Goal: Task Accomplishment & Management: Use online tool/utility

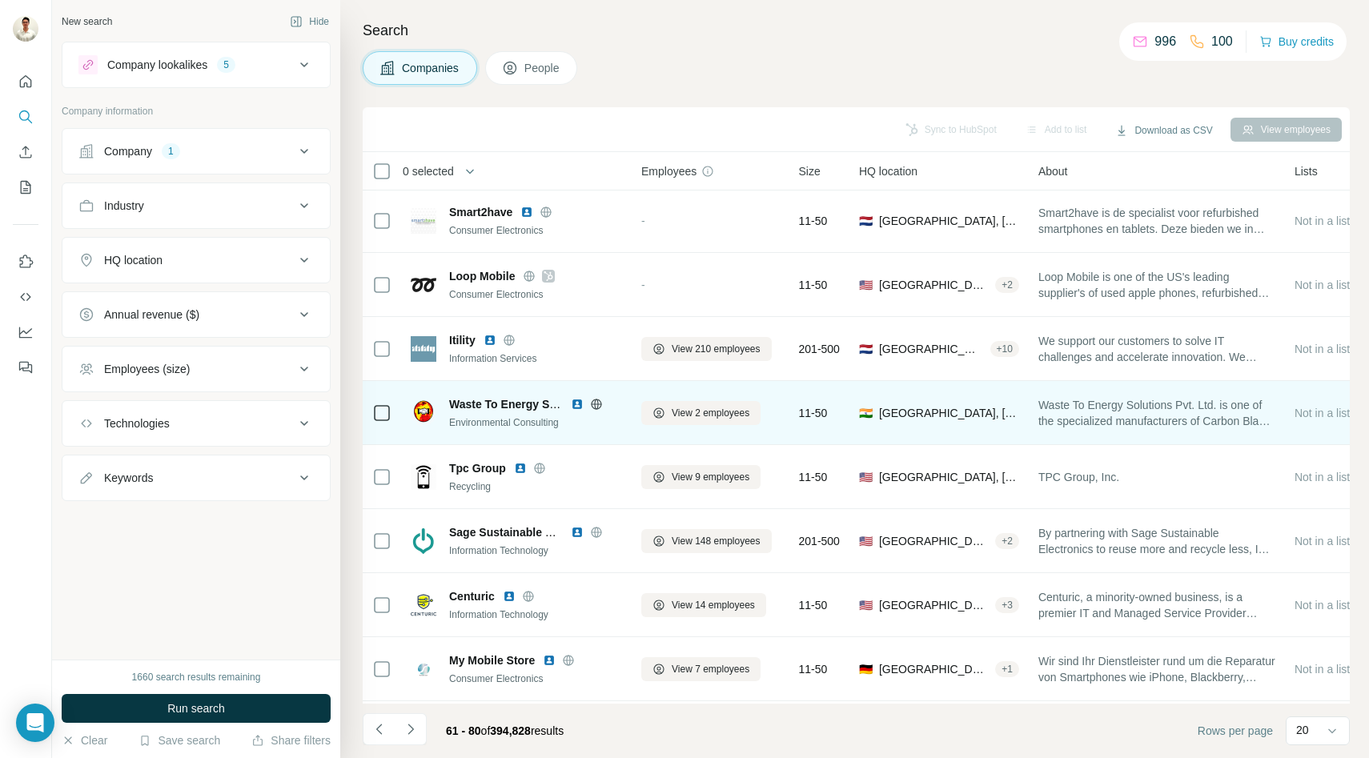
scroll to position [396, 0]
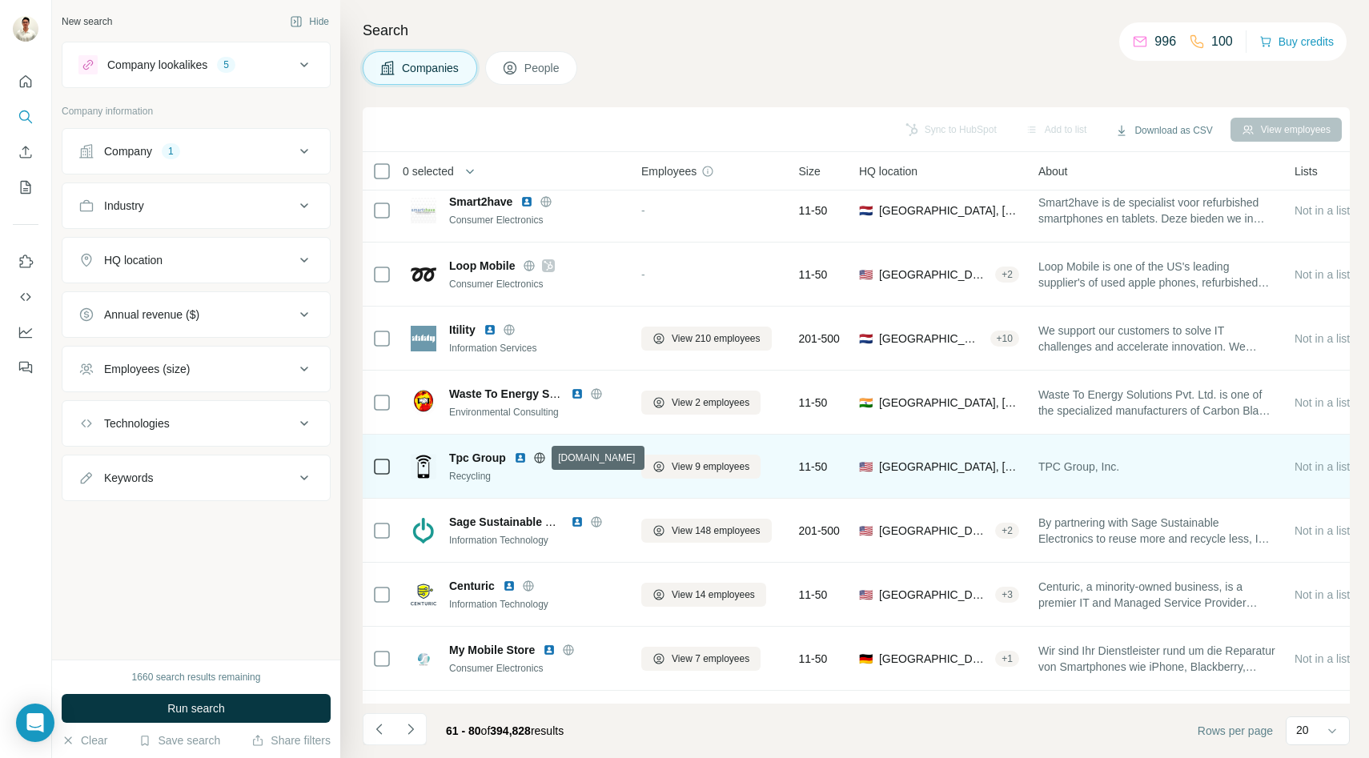
click at [541, 457] on icon at bounding box center [539, 457] width 10 height 1
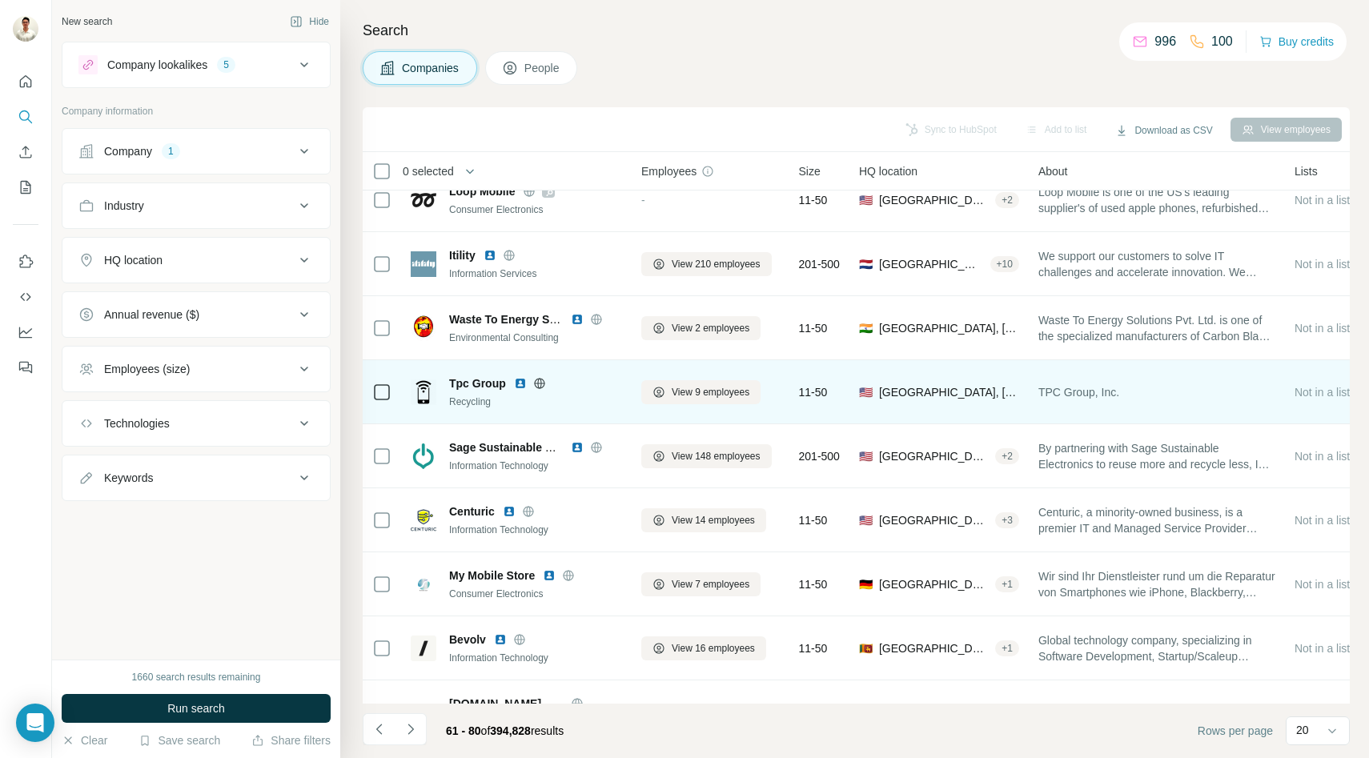
scroll to position [516, 0]
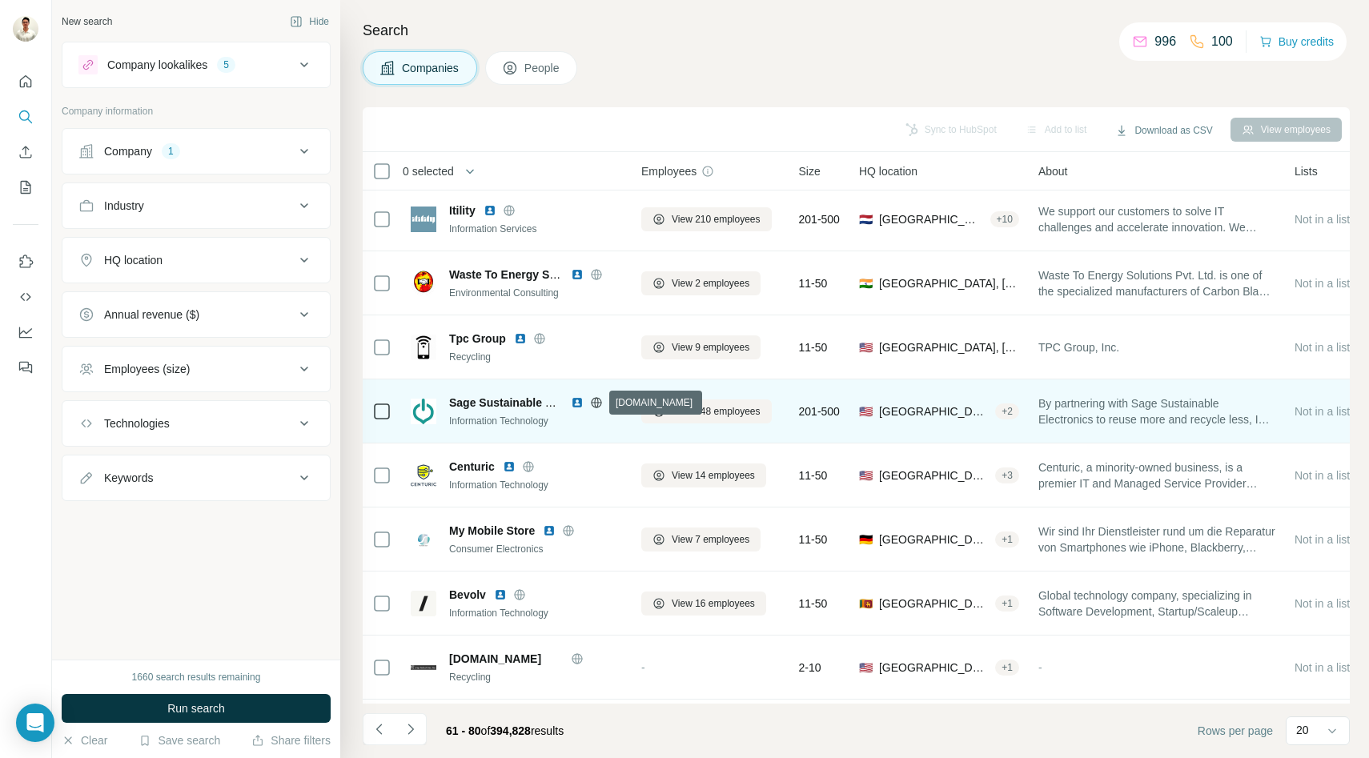
click at [596, 400] on icon at bounding box center [596, 402] width 13 height 13
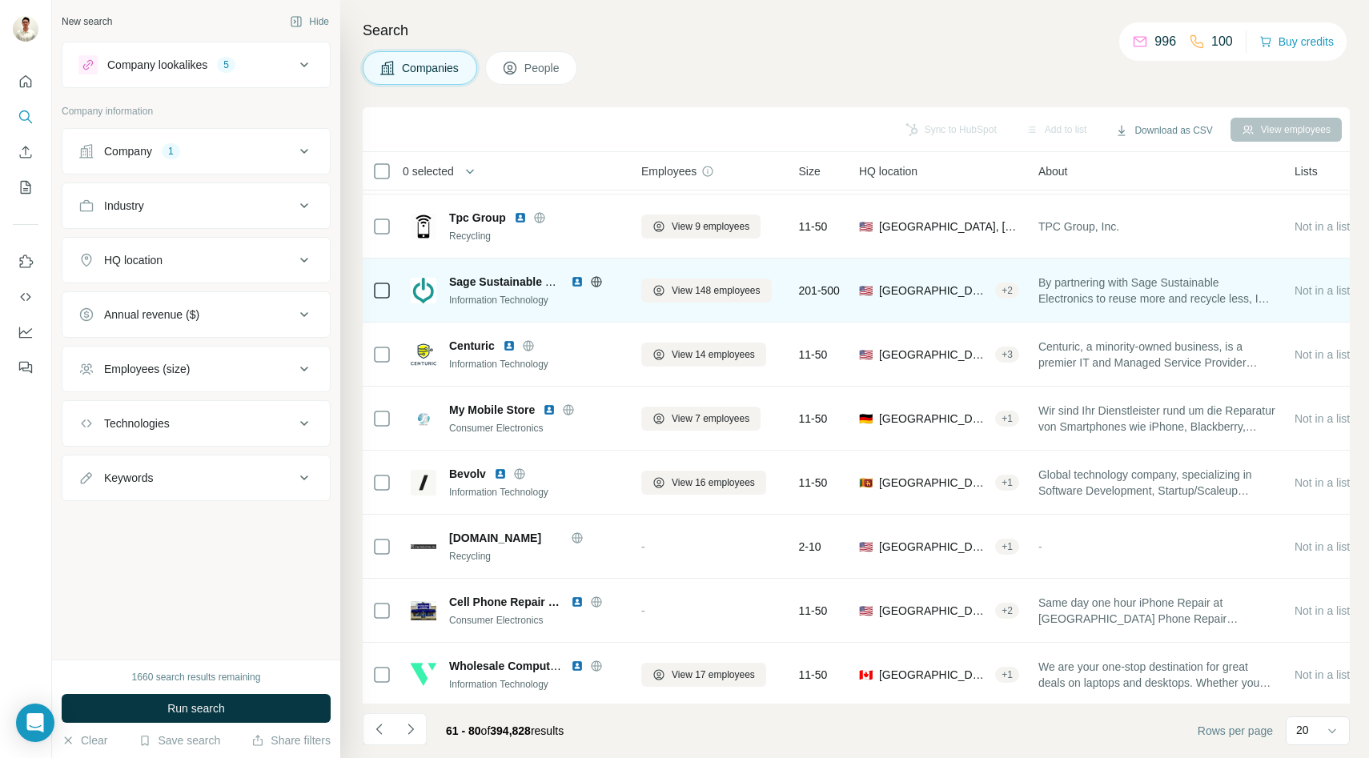
scroll to position [663, 0]
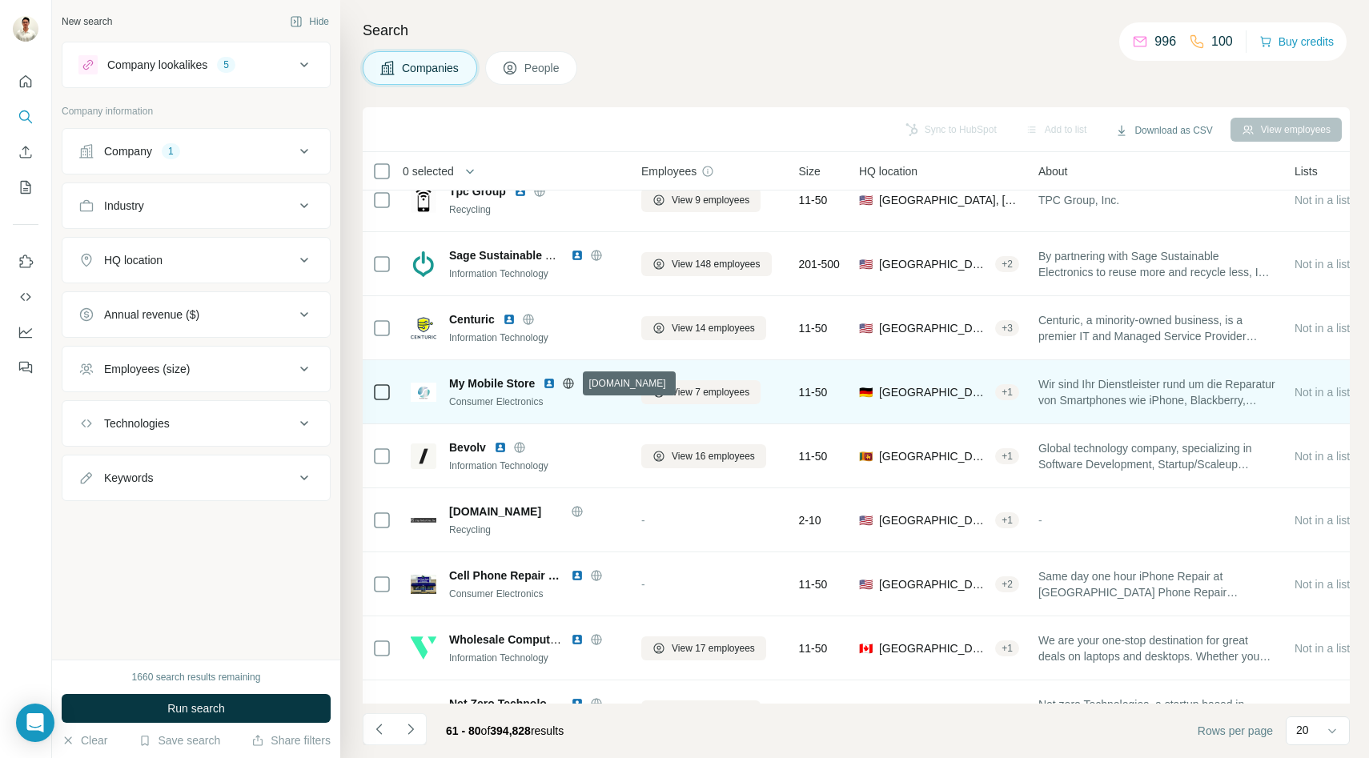
click at [566, 381] on icon at bounding box center [568, 383] width 13 height 13
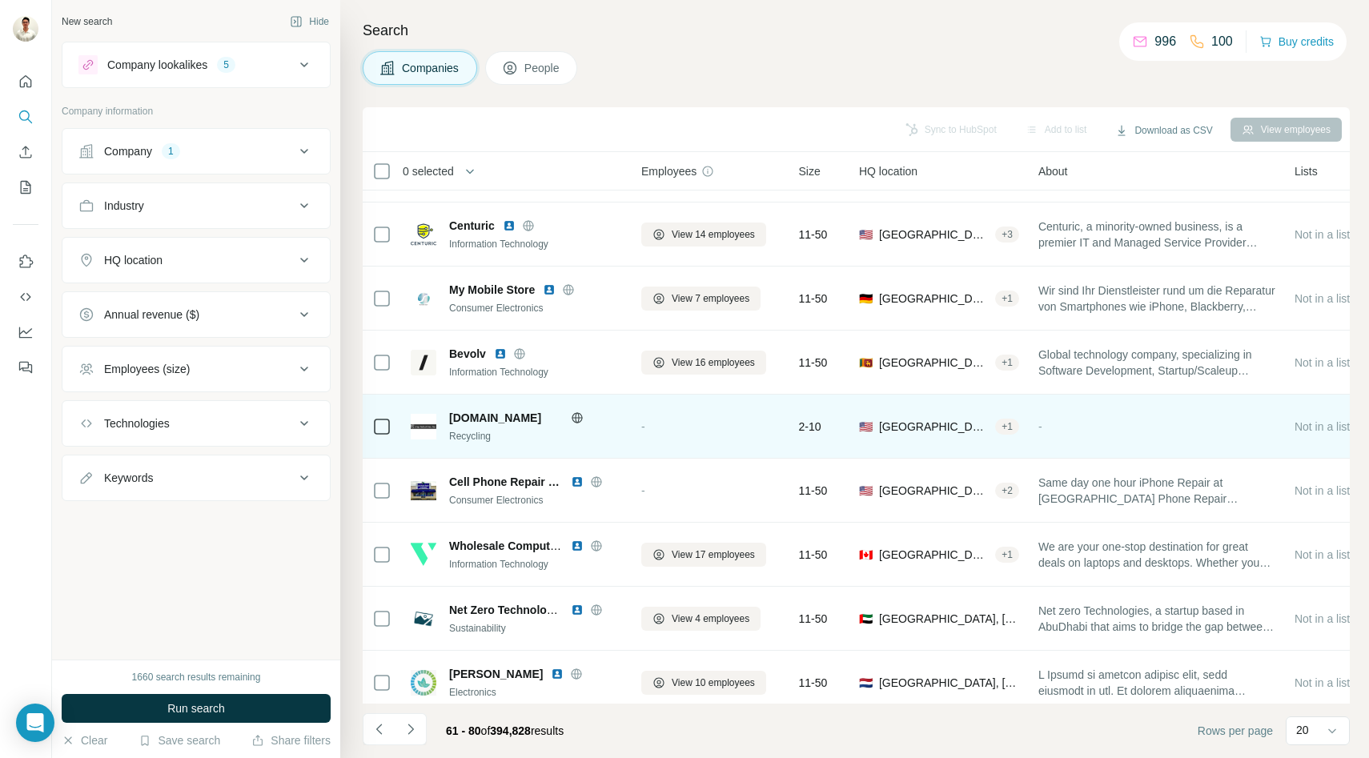
scroll to position [768, 0]
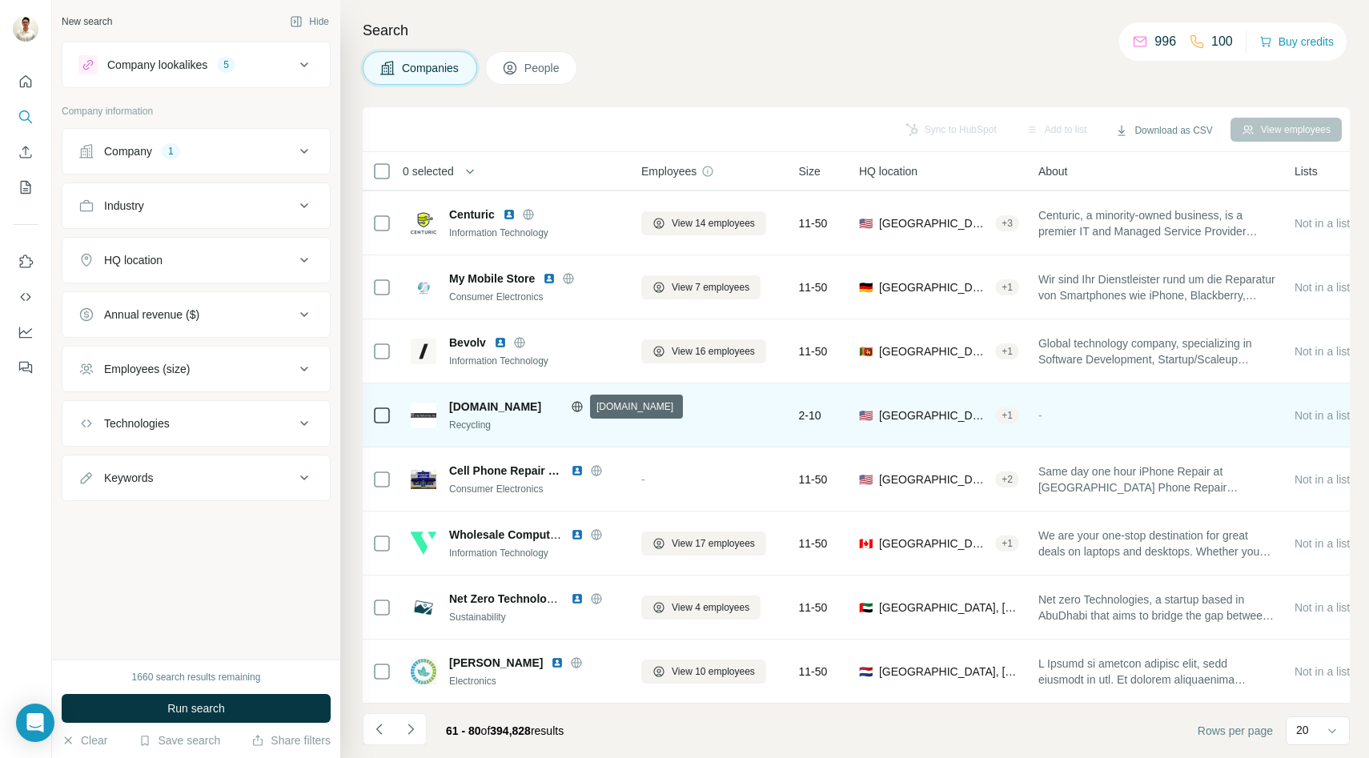
click at [583, 405] on icon at bounding box center [577, 406] width 13 height 13
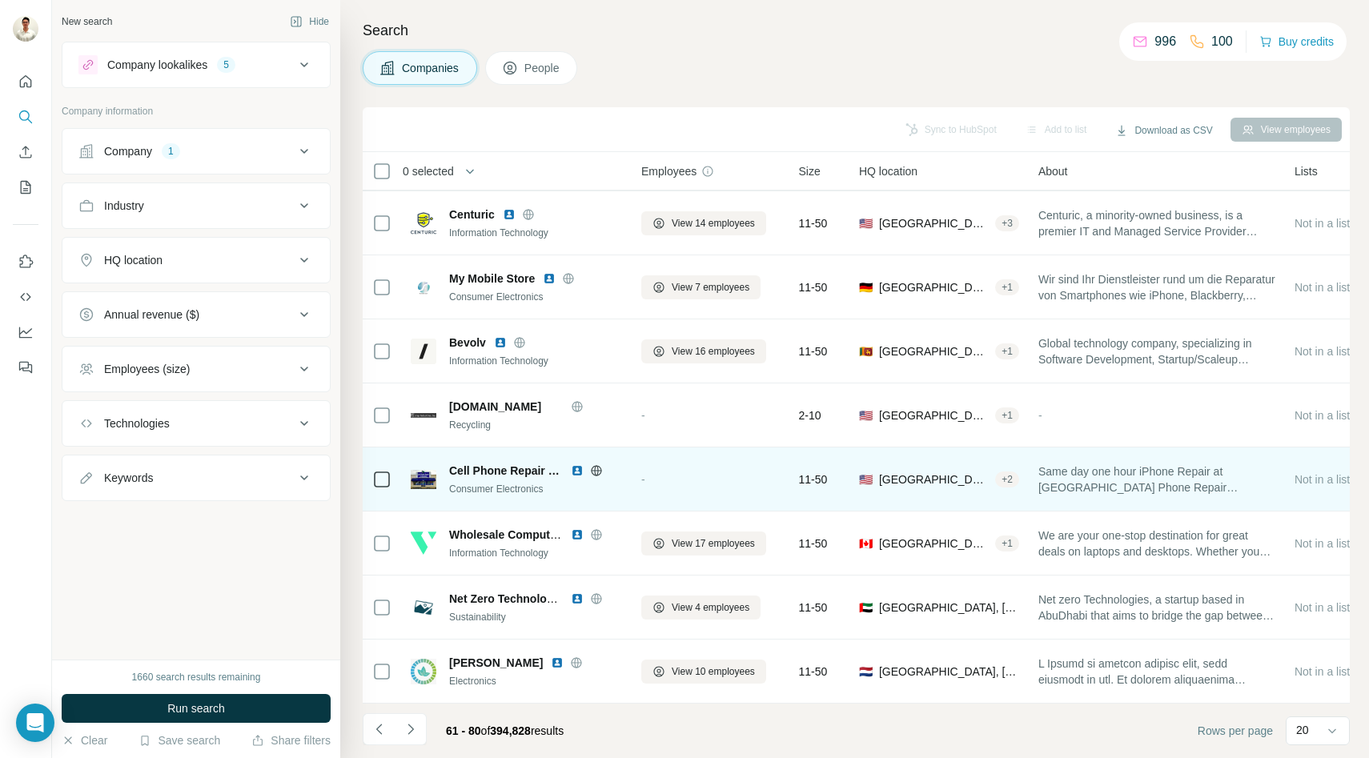
click at [592, 468] on icon at bounding box center [596, 470] width 13 height 13
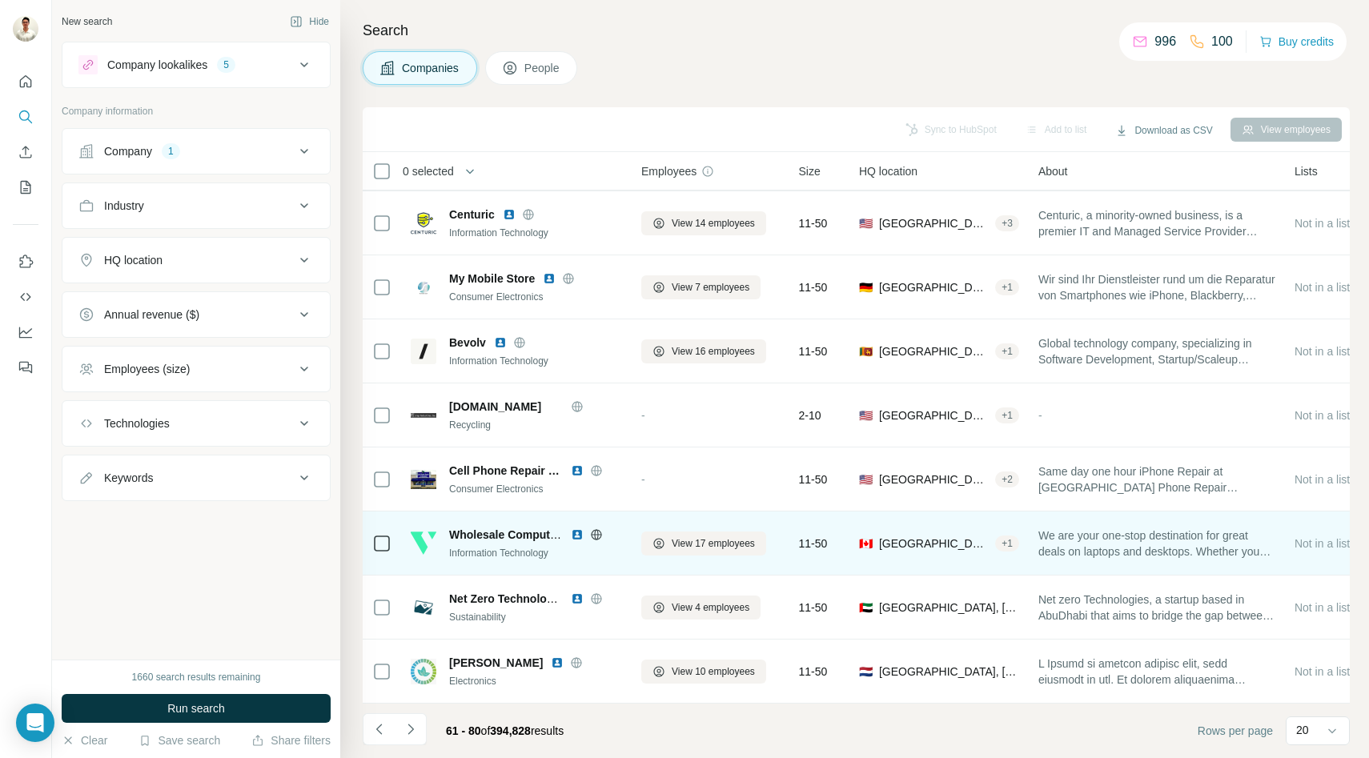
click at [595, 533] on icon at bounding box center [596, 534] width 4 height 10
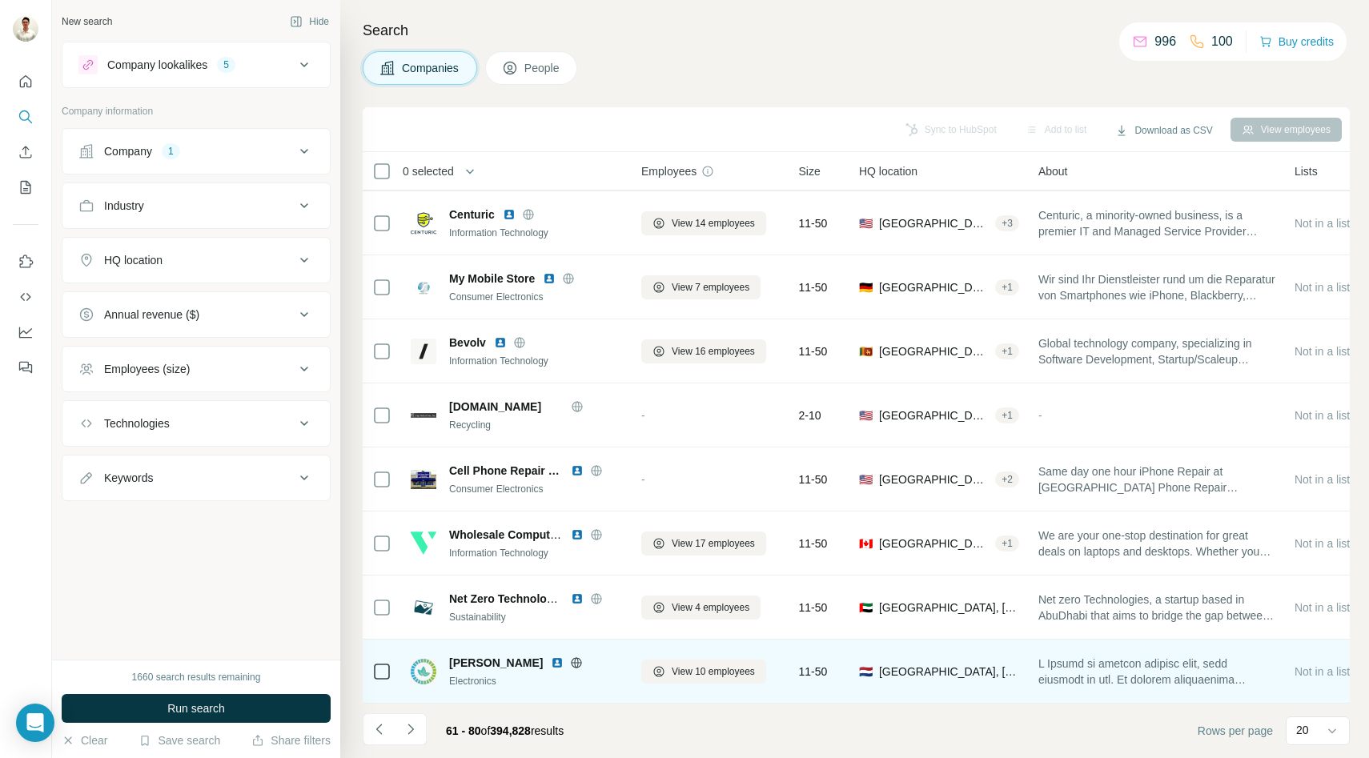
click at [570, 658] on icon at bounding box center [576, 662] width 13 height 13
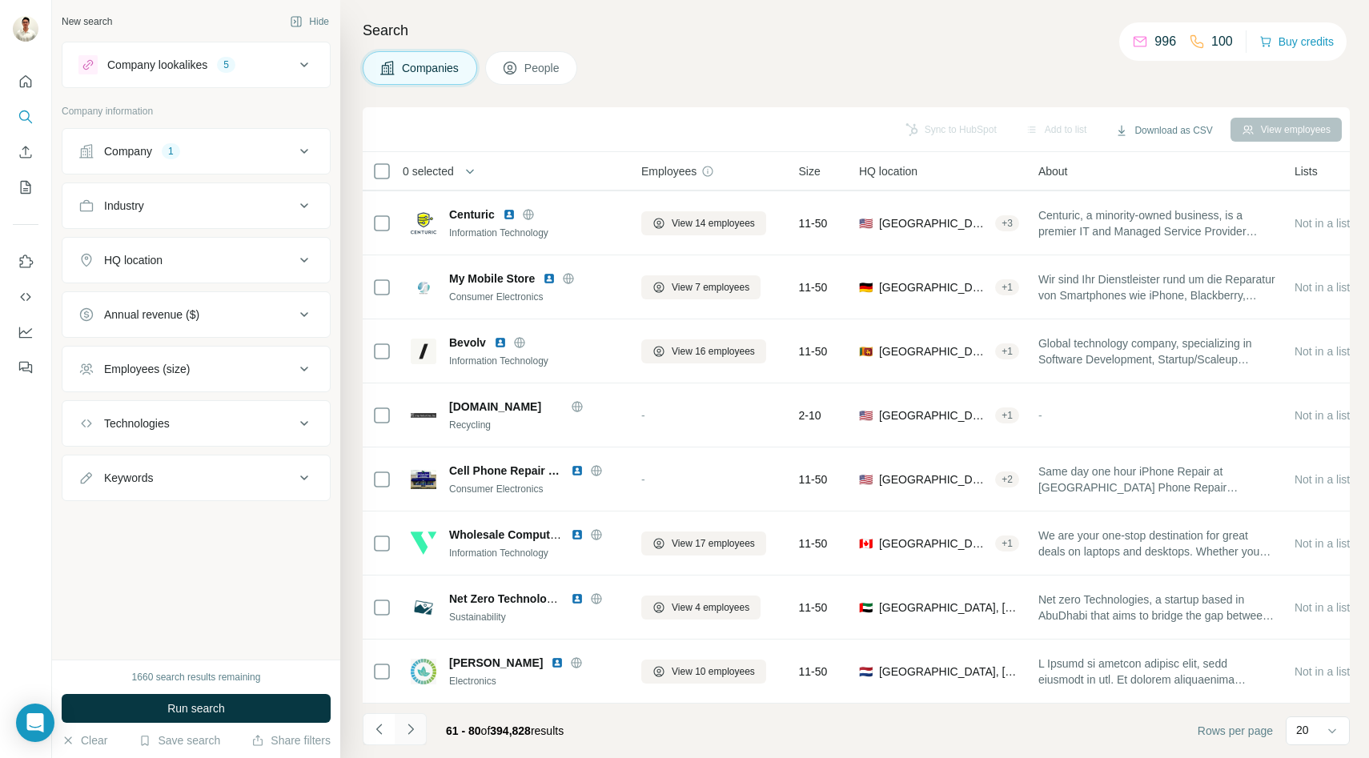
click at [412, 733] on icon "Navigate to next page" at bounding box center [411, 729] width 16 height 16
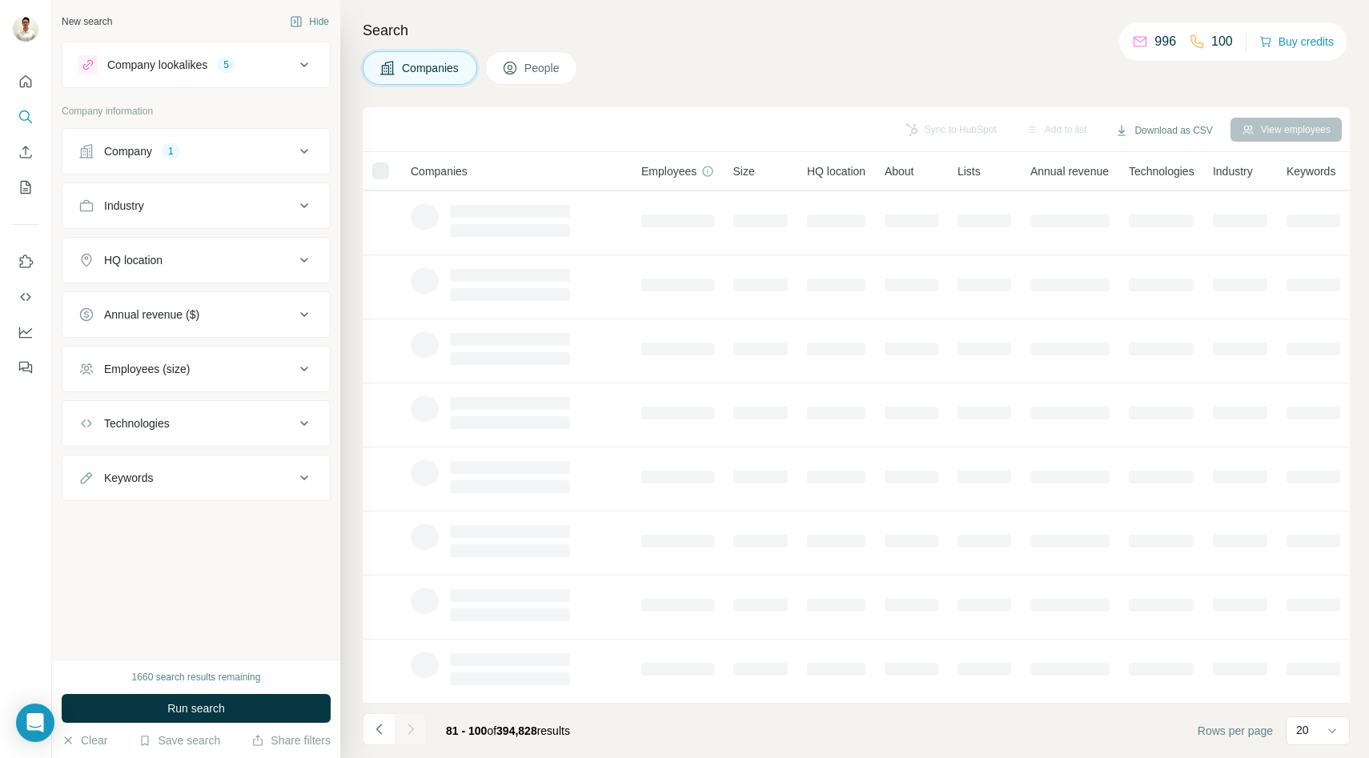
scroll to position [127, 0]
click at [1330, 736] on icon at bounding box center [1332, 731] width 16 height 16
click at [1326, 703] on div "60 40 20 10" at bounding box center [1318, 651] width 64 height 123
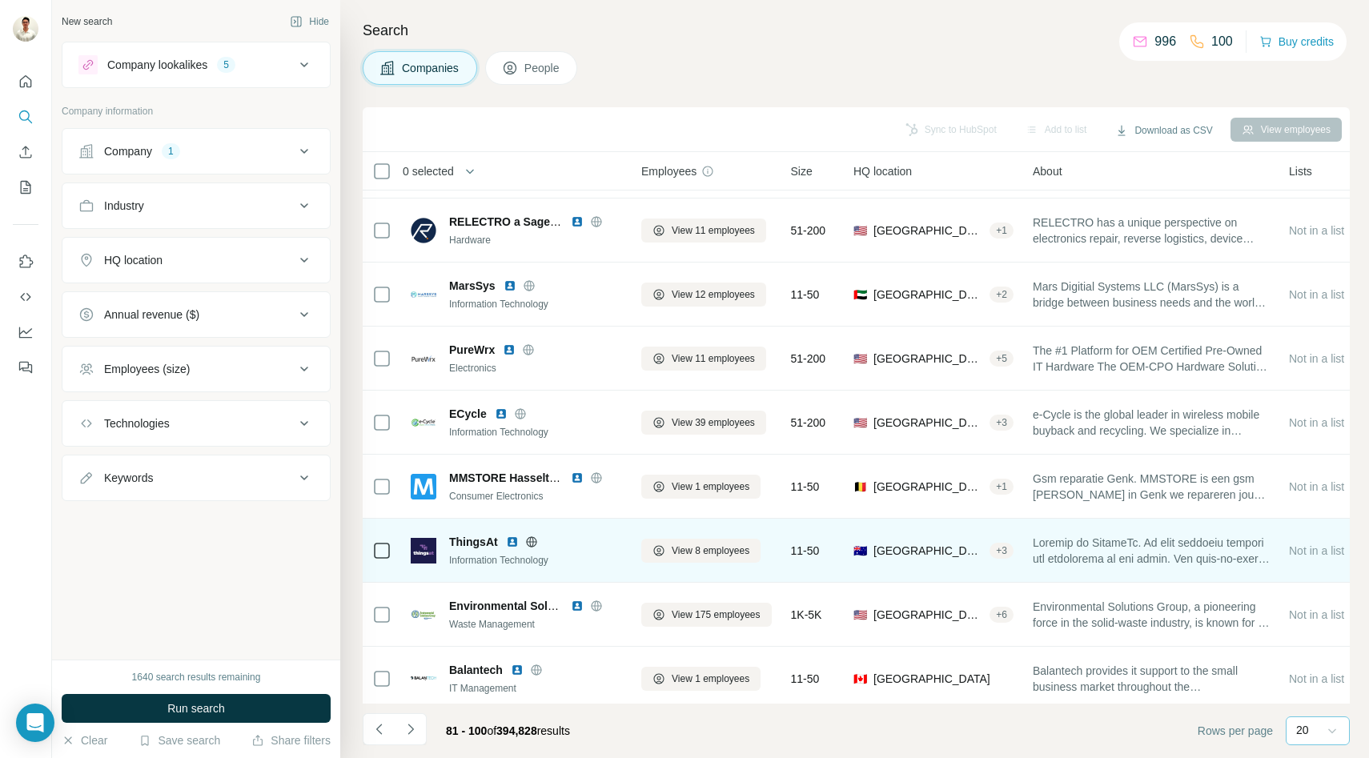
scroll to position [768, 0]
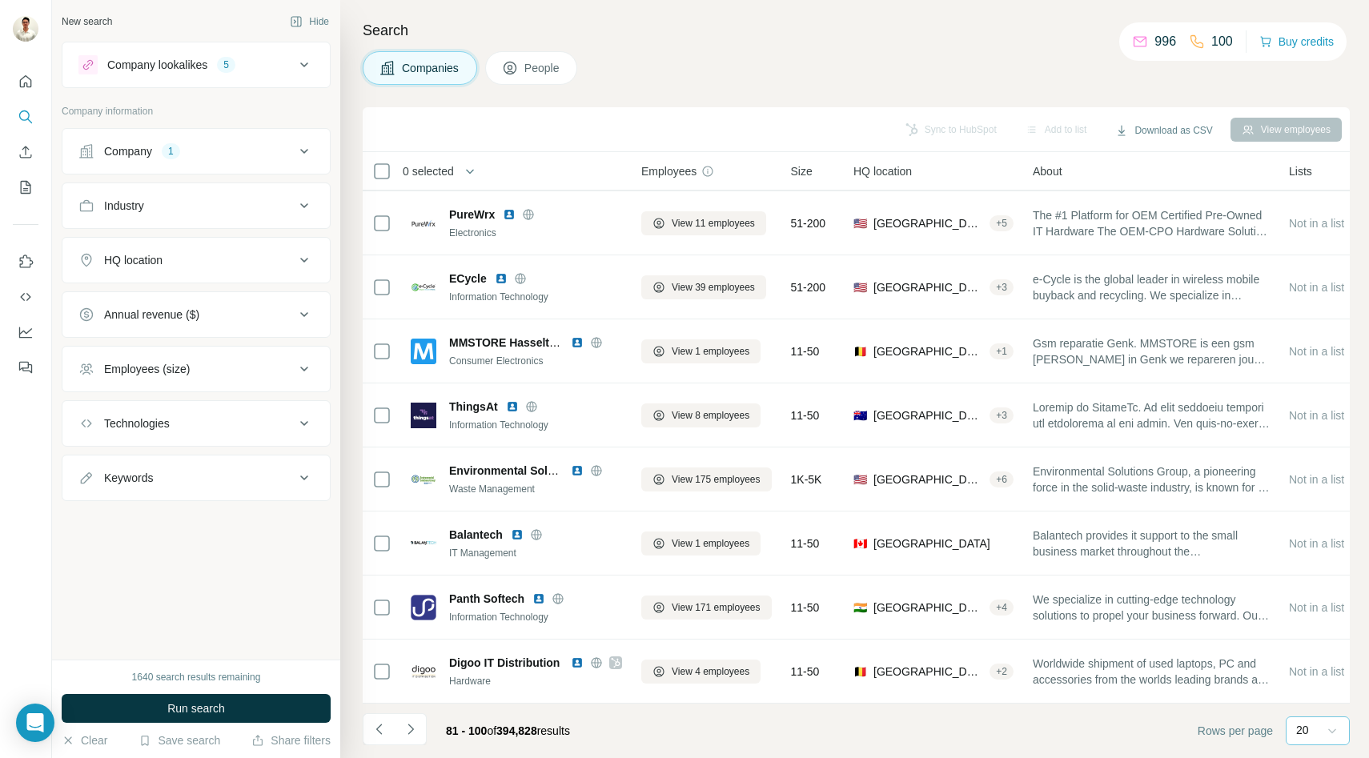
click at [1326, 732] on icon at bounding box center [1332, 731] width 16 height 16
click at [1316, 696] on div "10" at bounding box center [1317, 695] width 37 height 16
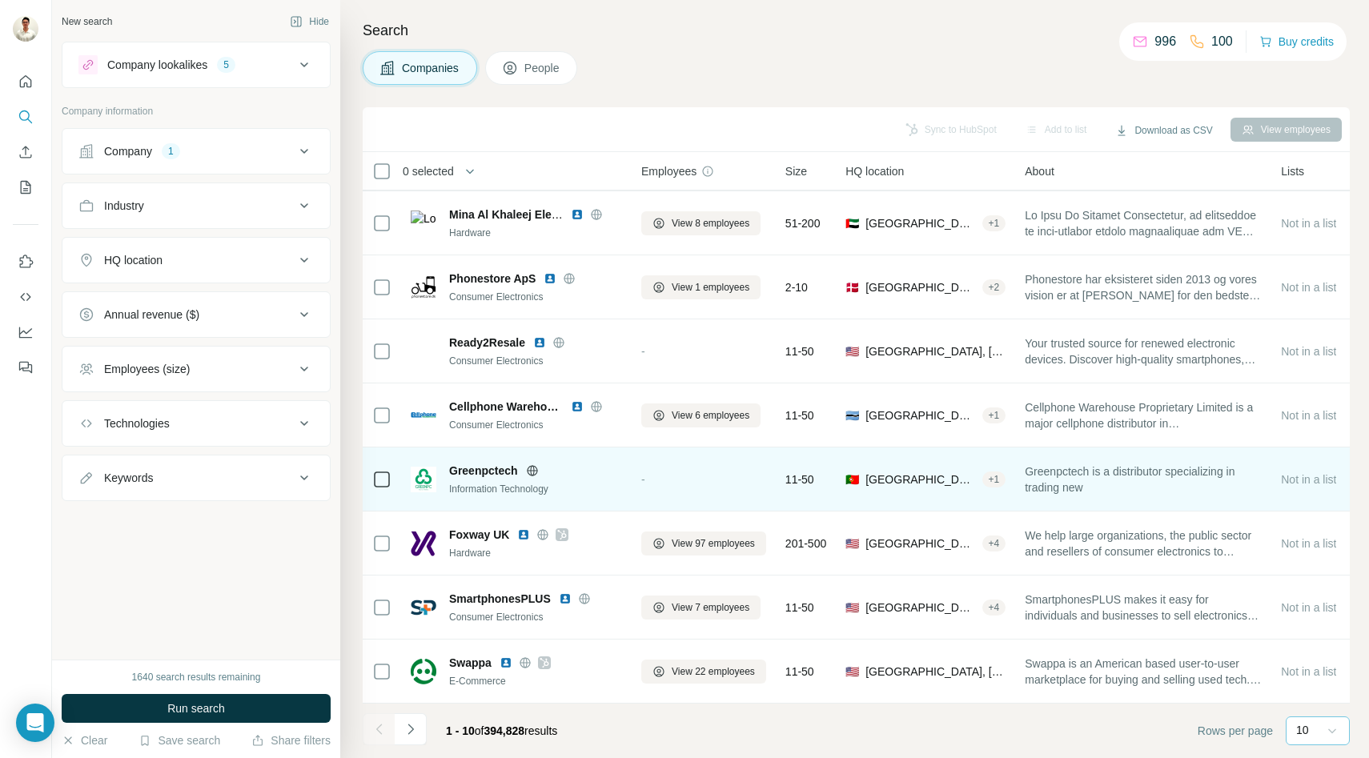
scroll to position [127, 0]
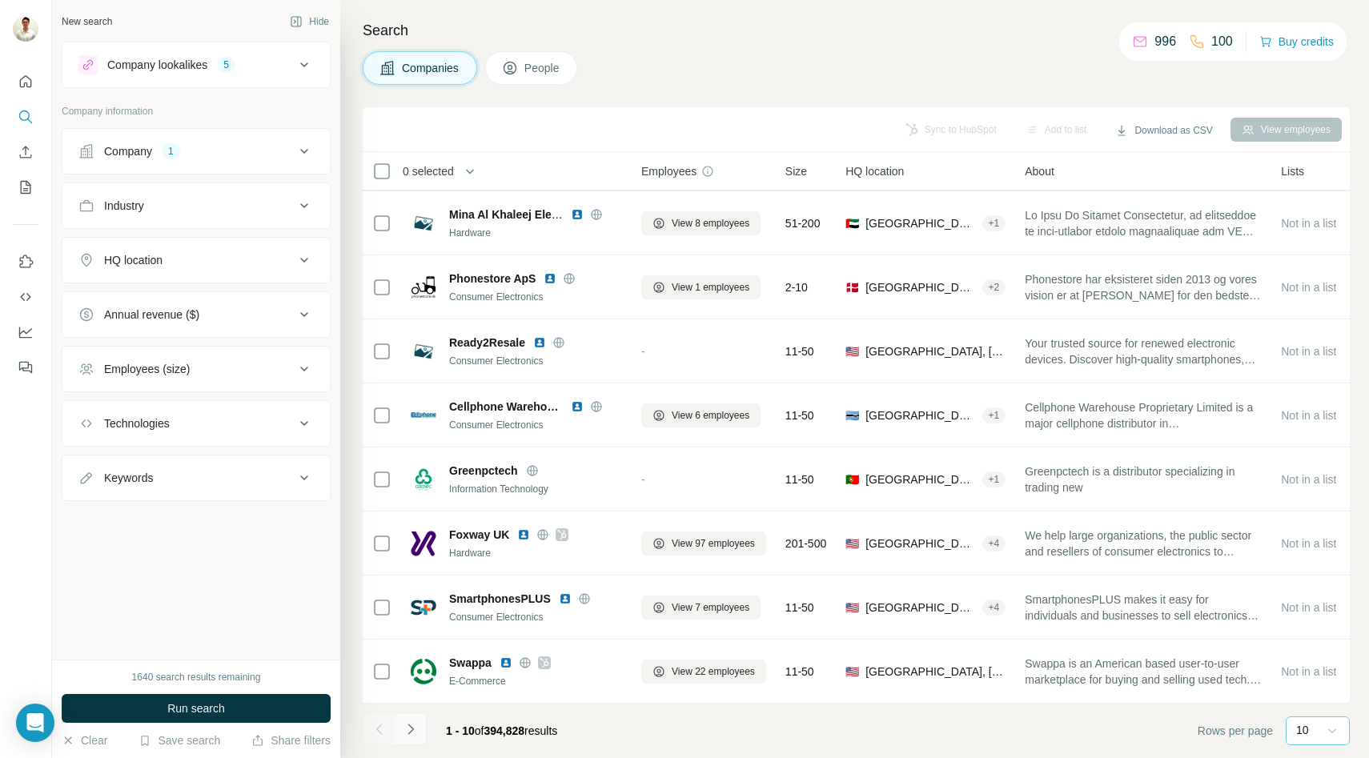
click at [407, 725] on icon "Navigate to next page" at bounding box center [411, 729] width 16 height 16
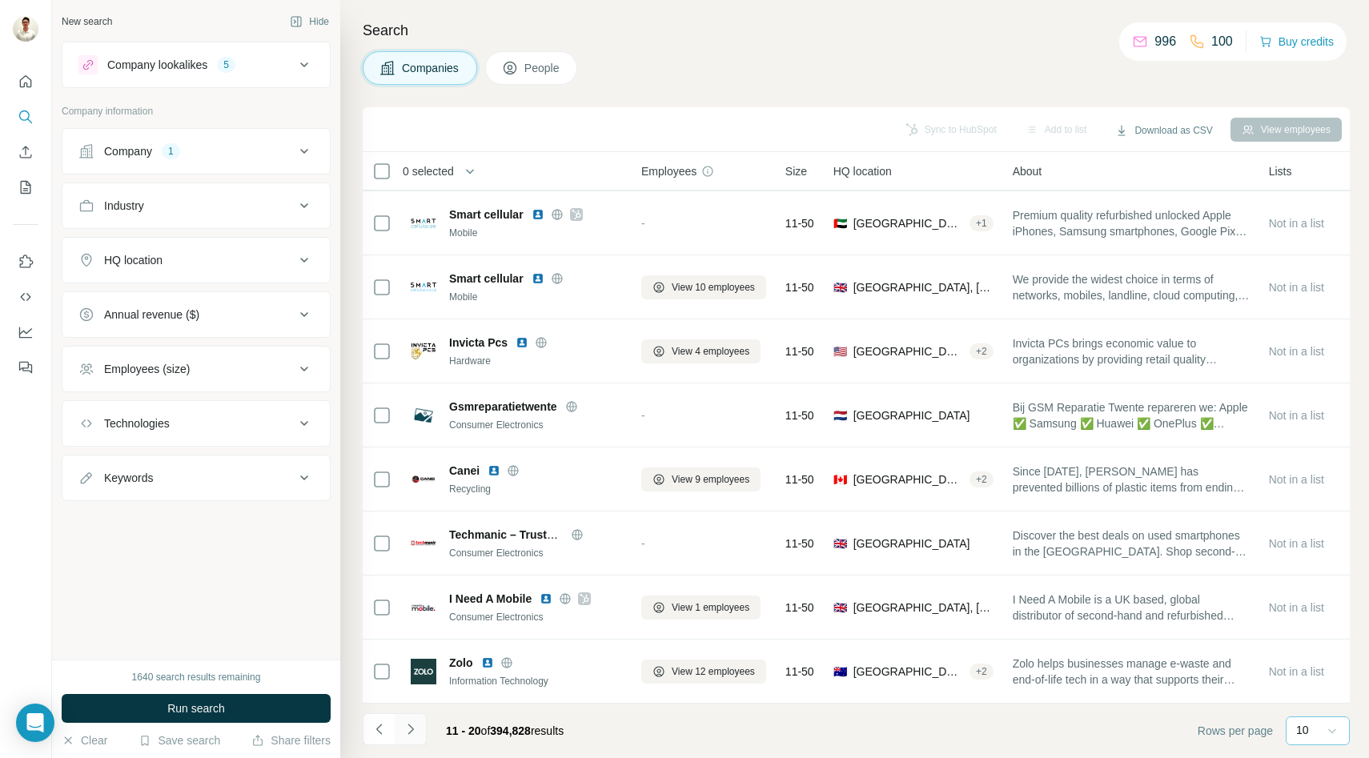
click at [407, 725] on icon "Navigate to next page" at bounding box center [411, 729] width 16 height 16
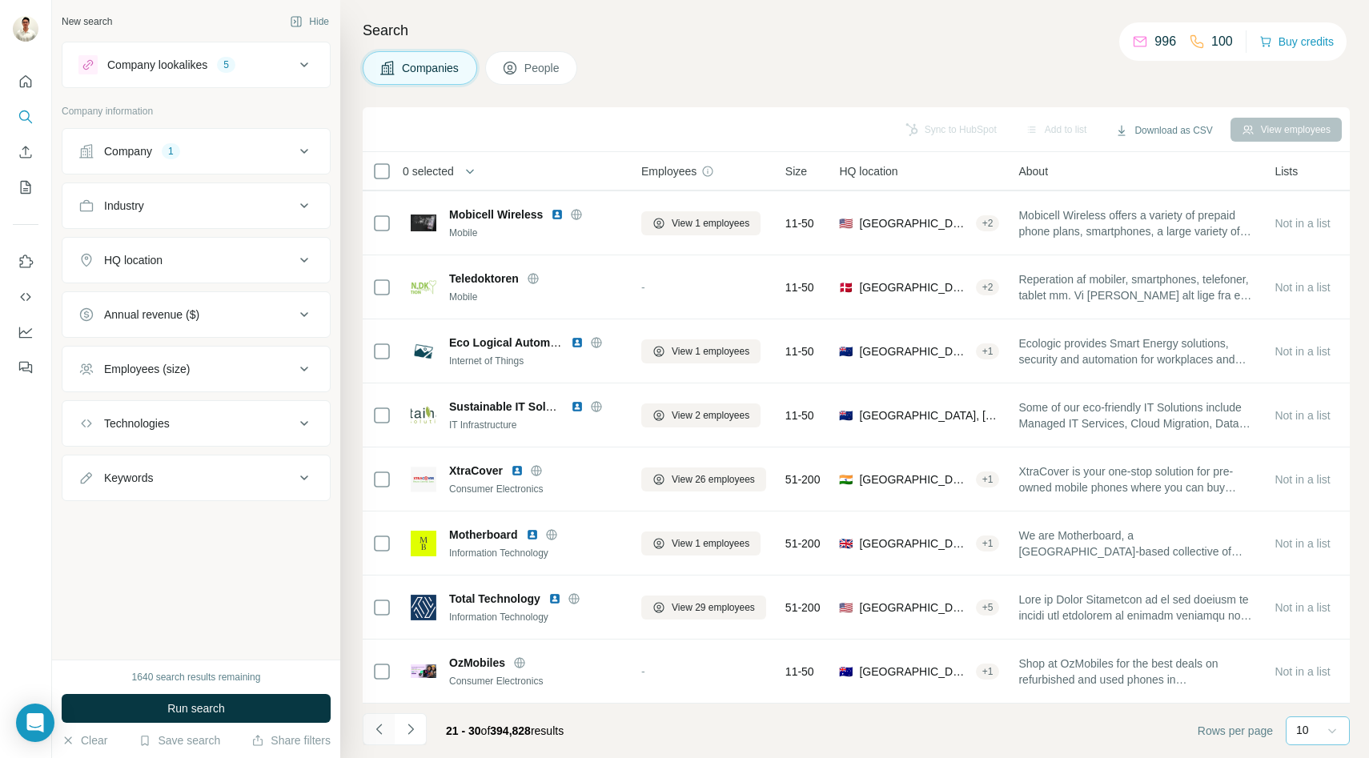
click at [379, 725] on icon "Navigate to previous page" at bounding box center [379, 729] width 16 height 16
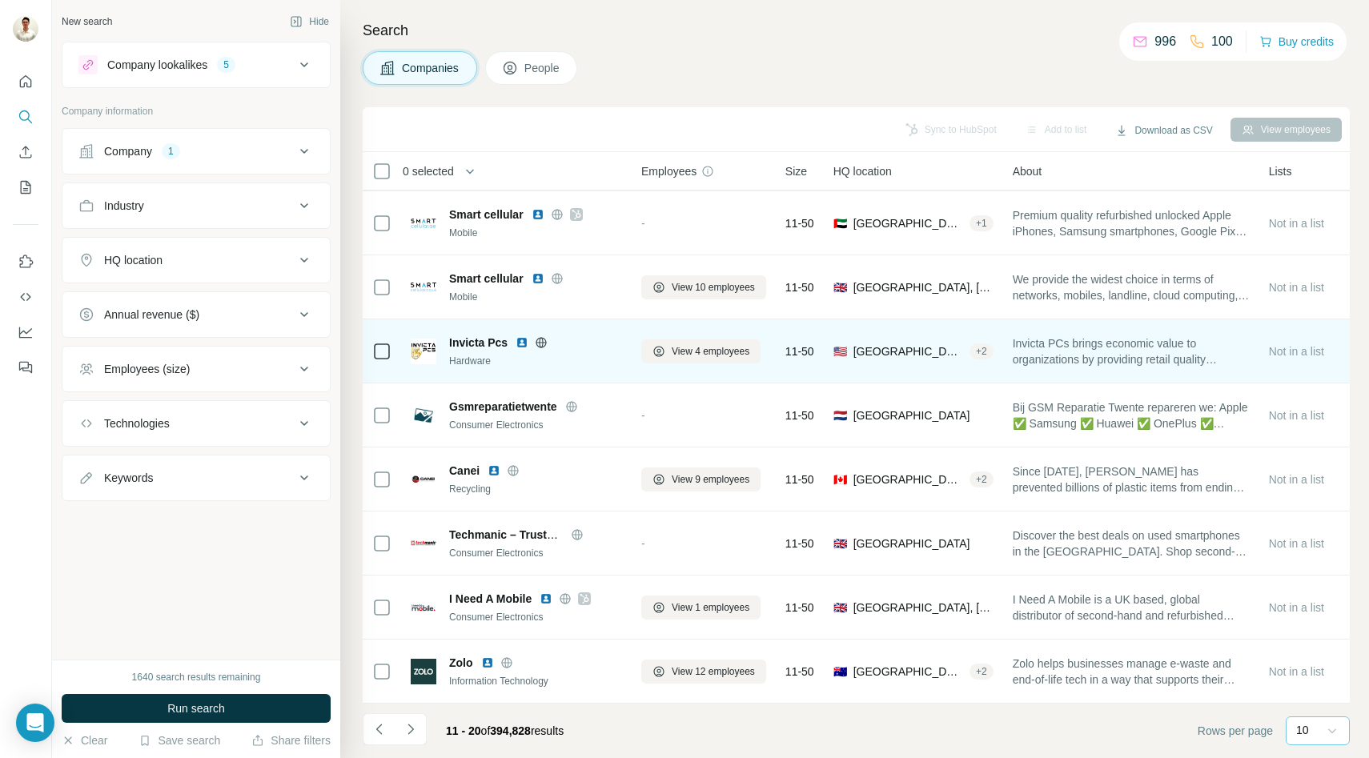
scroll to position [0, 0]
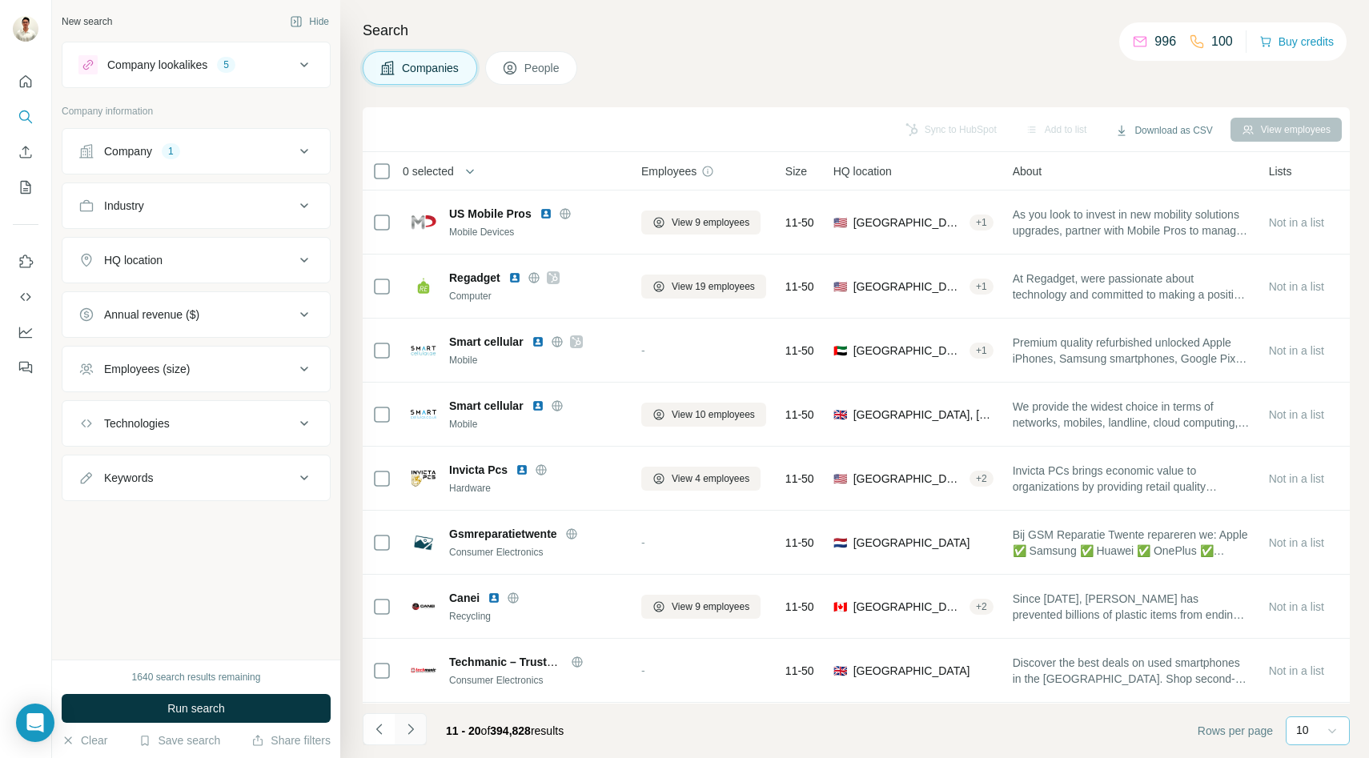
click at [417, 732] on icon "Navigate to next page" at bounding box center [411, 729] width 16 height 16
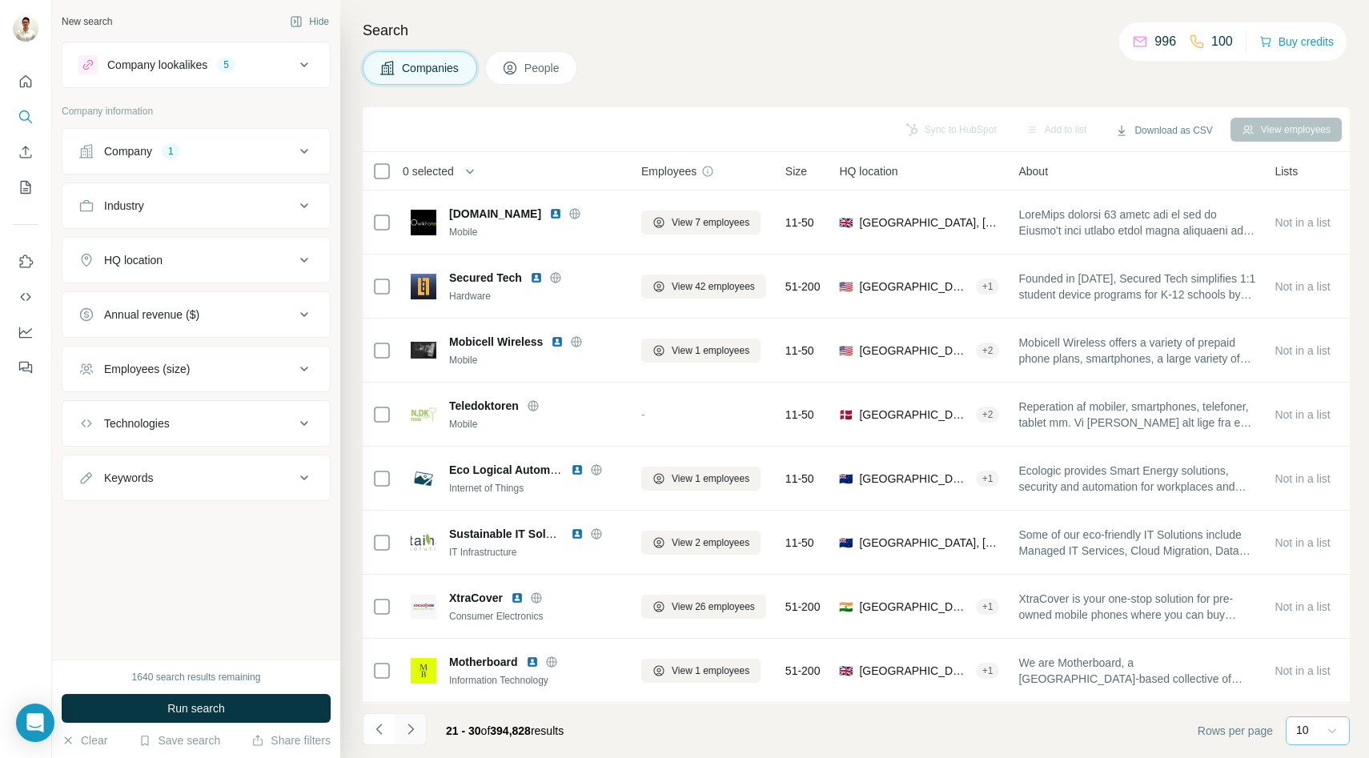
click at [417, 732] on icon "Navigate to next page" at bounding box center [411, 729] width 16 height 16
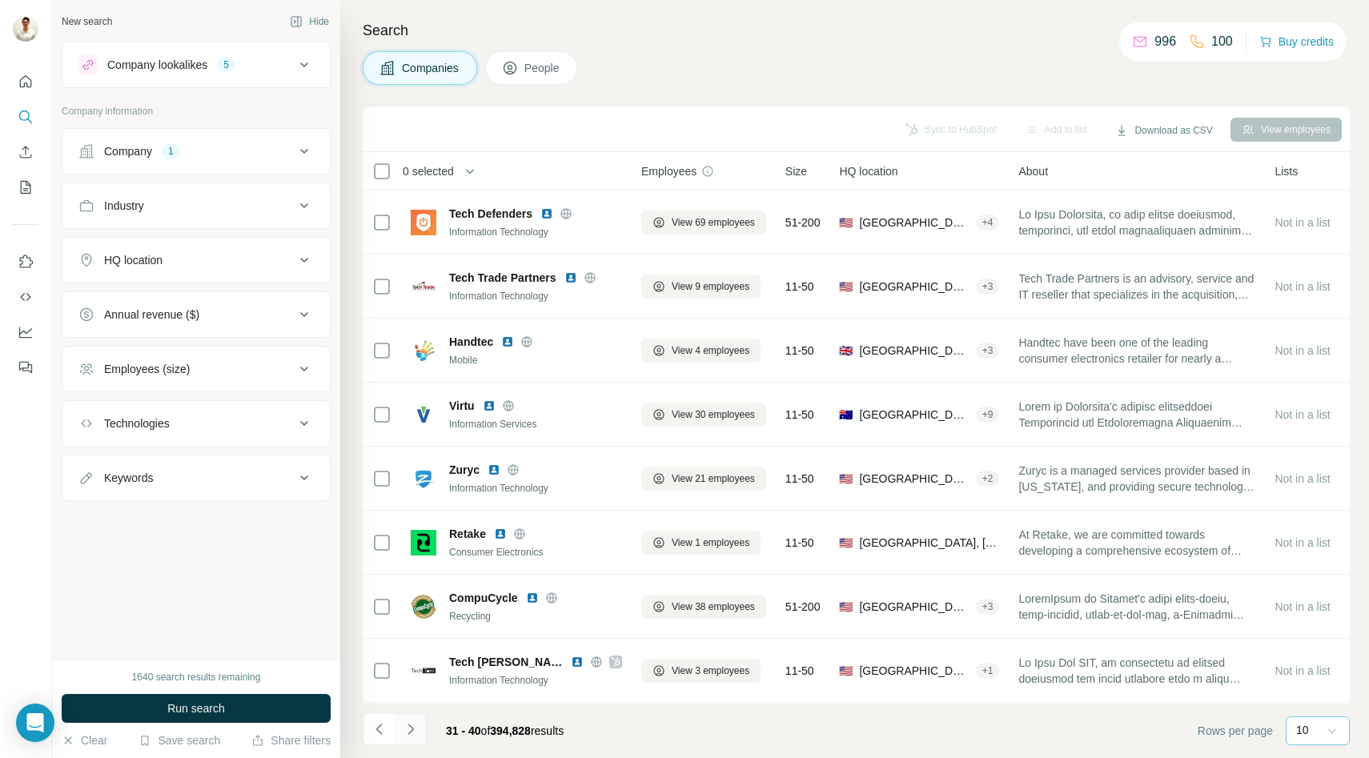
click at [417, 732] on icon "Navigate to next page" at bounding box center [411, 729] width 16 height 16
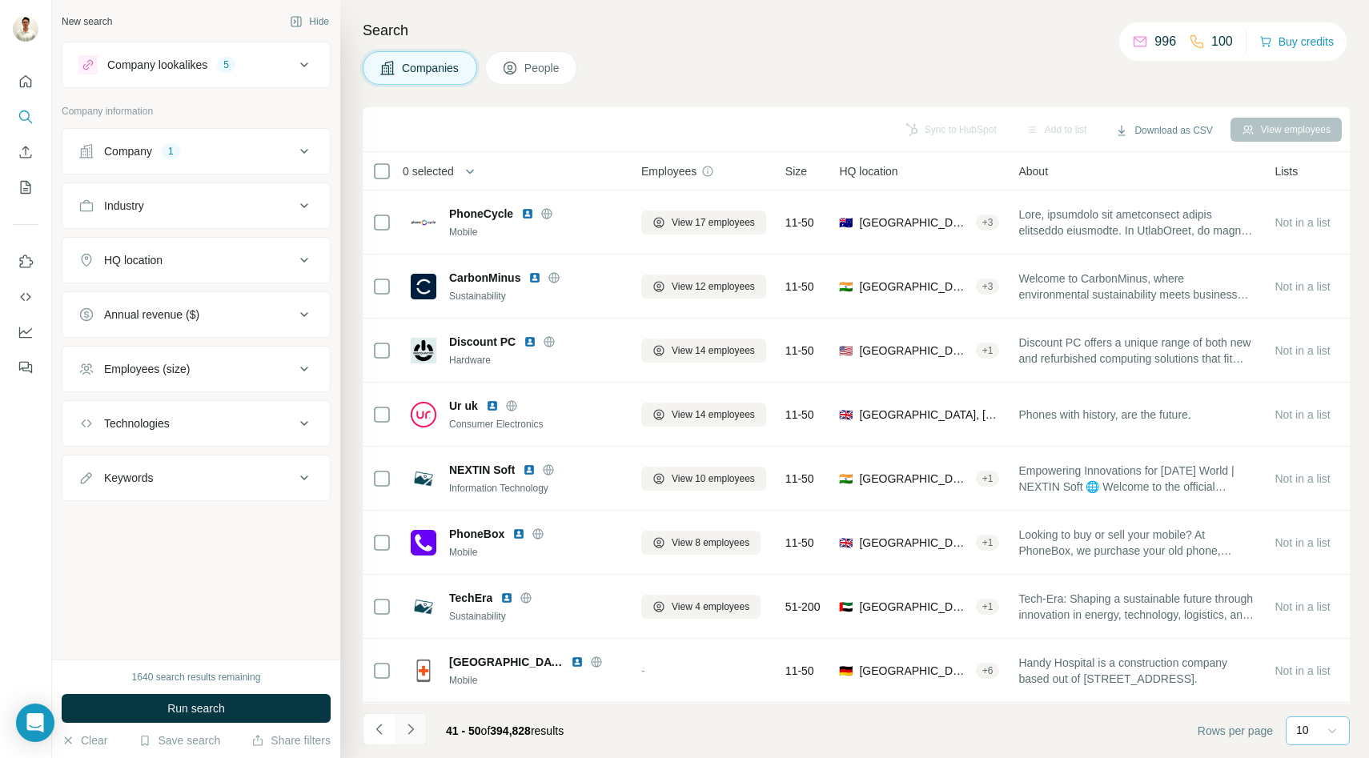
click at [417, 732] on icon "Navigate to next page" at bounding box center [411, 729] width 16 height 16
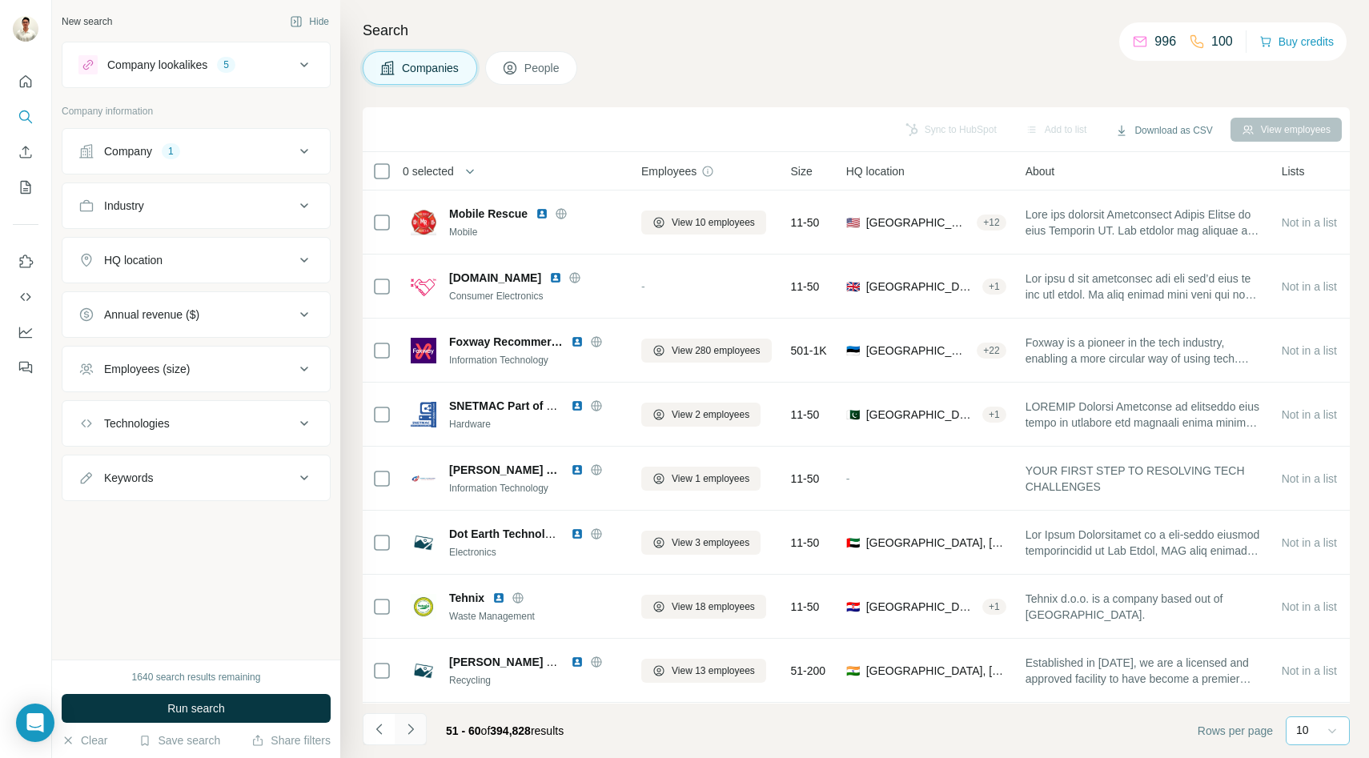
click at [417, 732] on icon "Navigate to next page" at bounding box center [411, 729] width 16 height 16
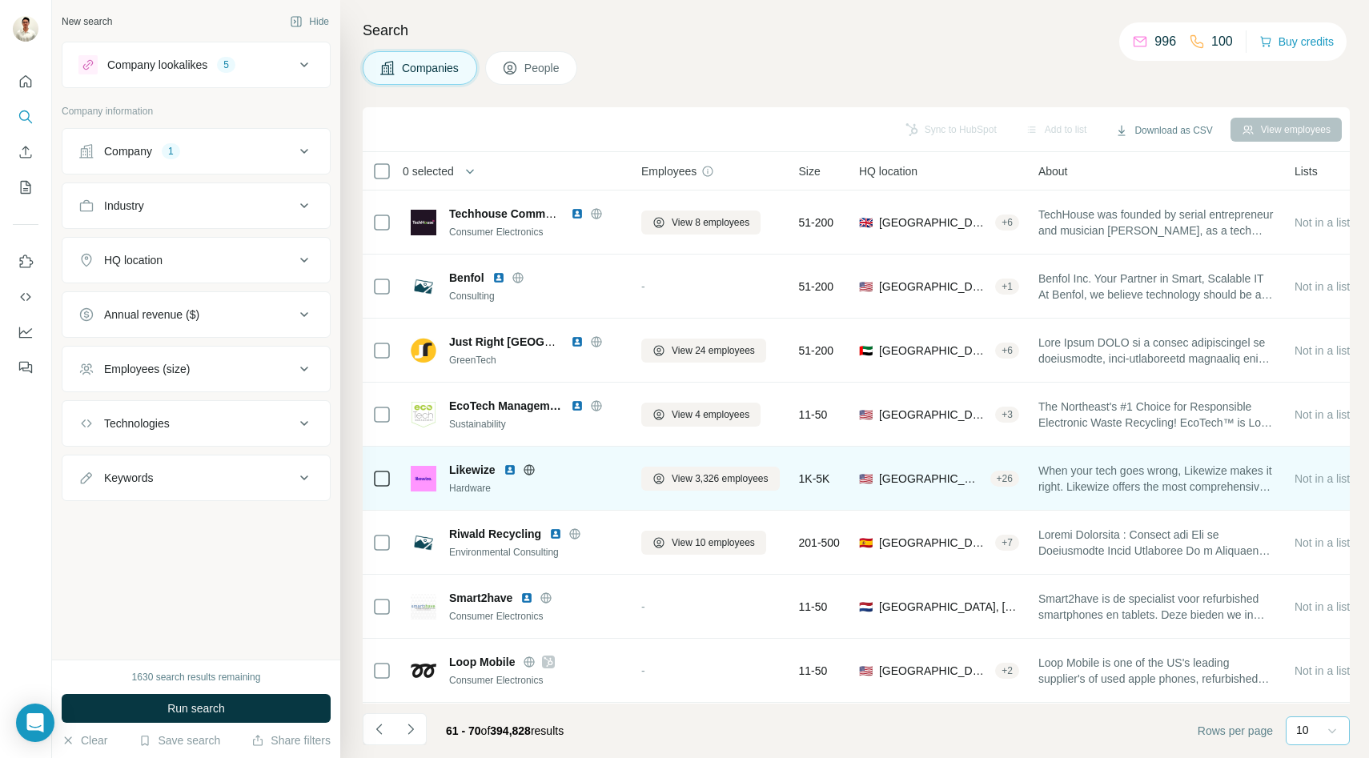
scroll to position [127, 0]
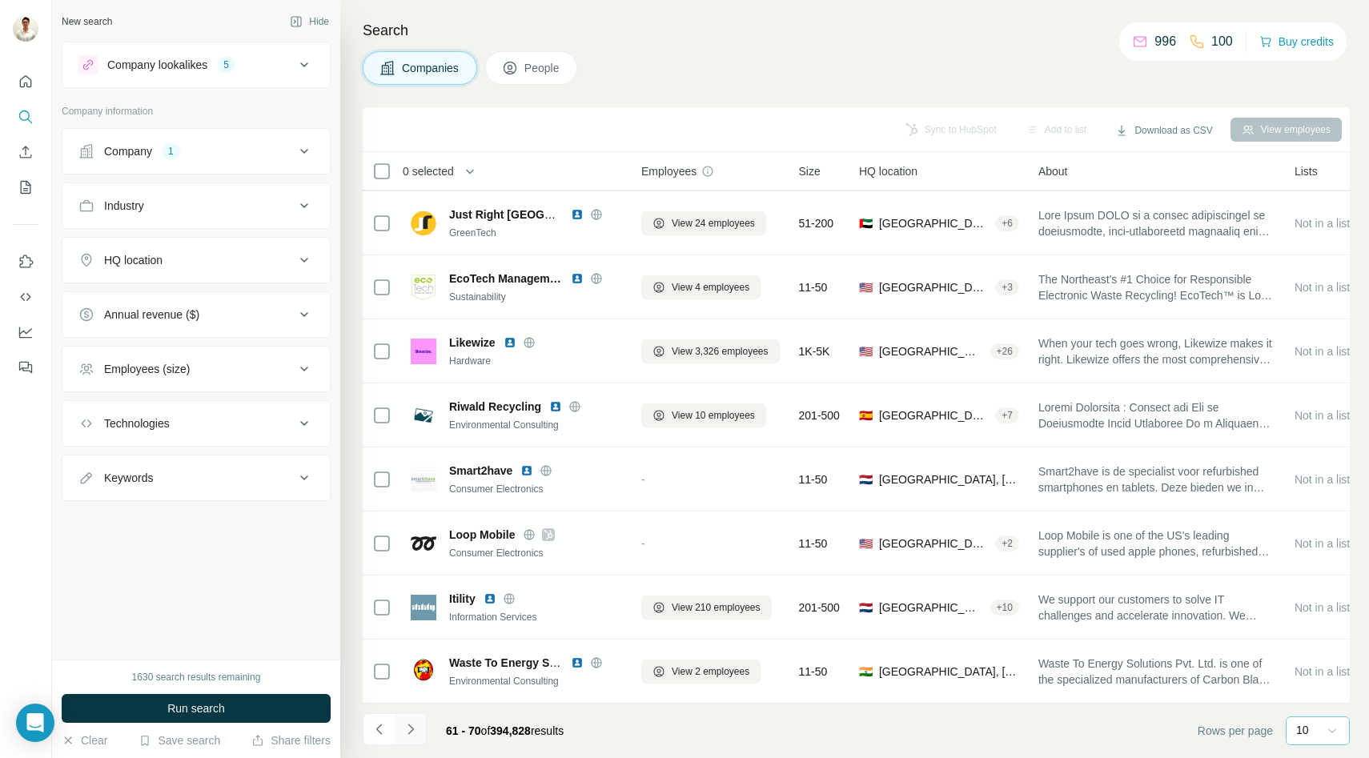
click at [414, 732] on icon "Navigate to next page" at bounding box center [411, 729] width 16 height 16
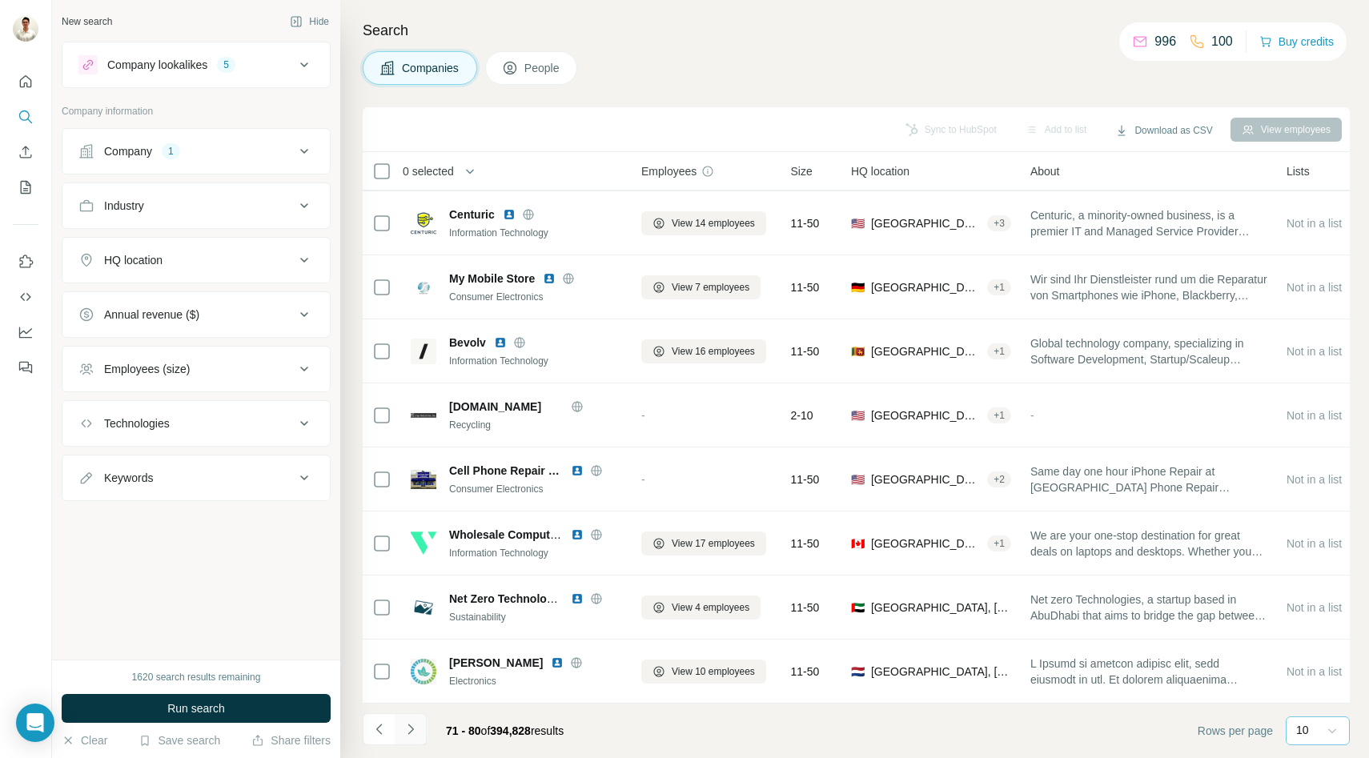
click at [419, 724] on button "Navigate to next page" at bounding box center [411, 729] width 32 height 32
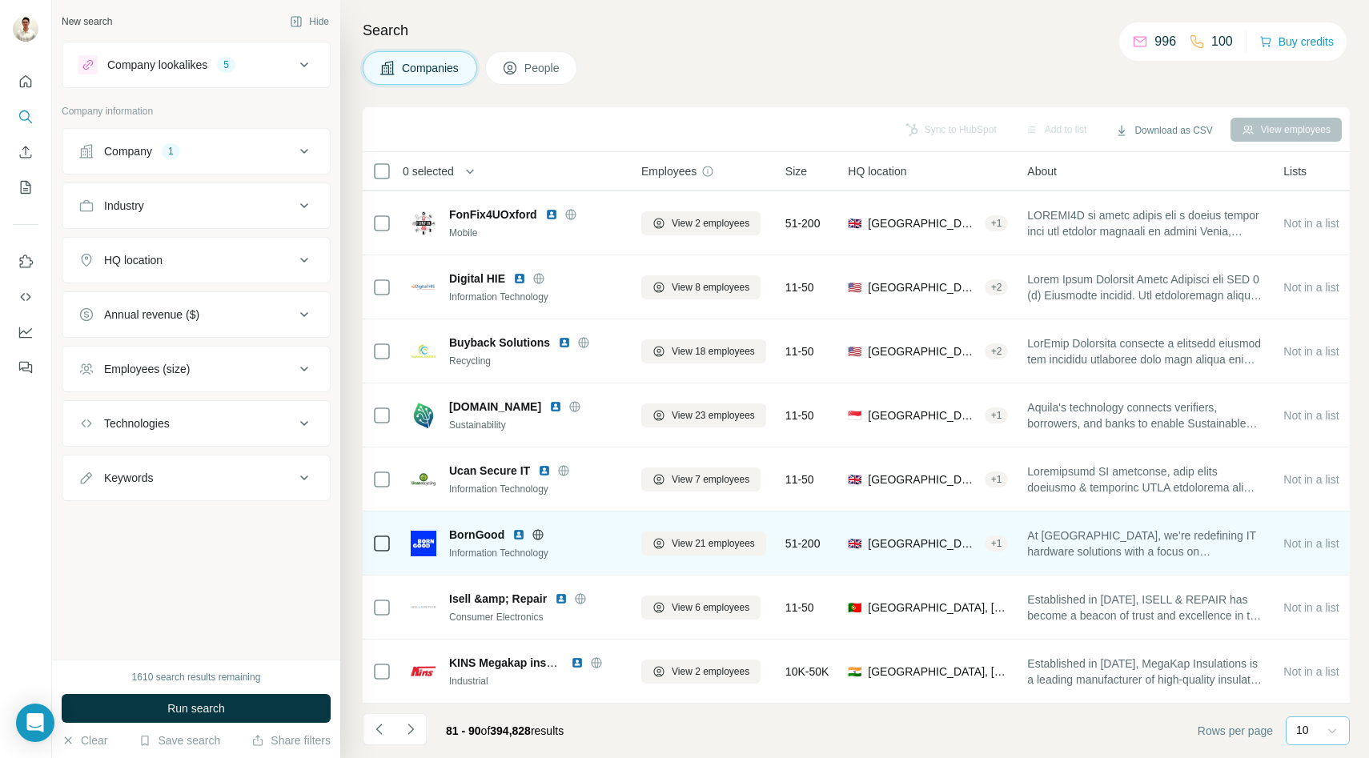
scroll to position [0, 0]
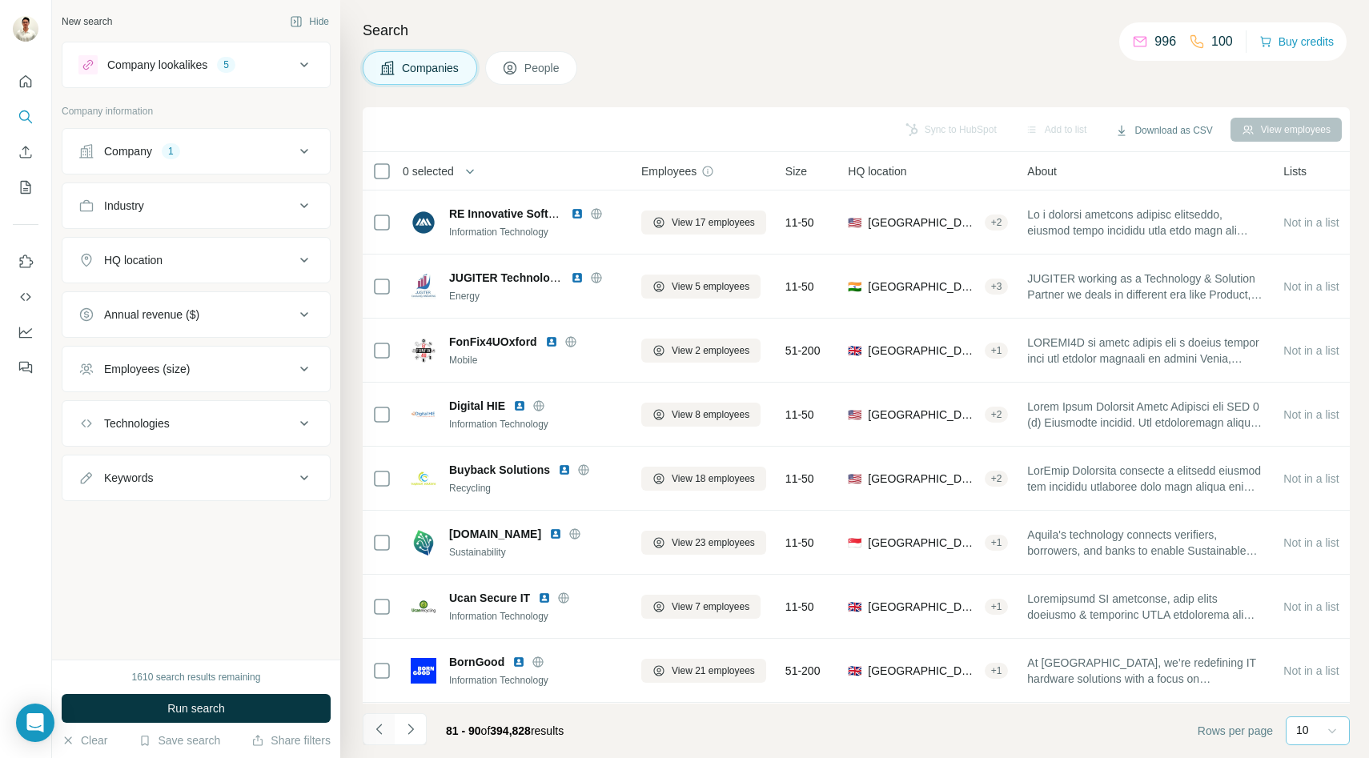
click at [391, 720] on button "Navigate to previous page" at bounding box center [379, 729] width 32 height 32
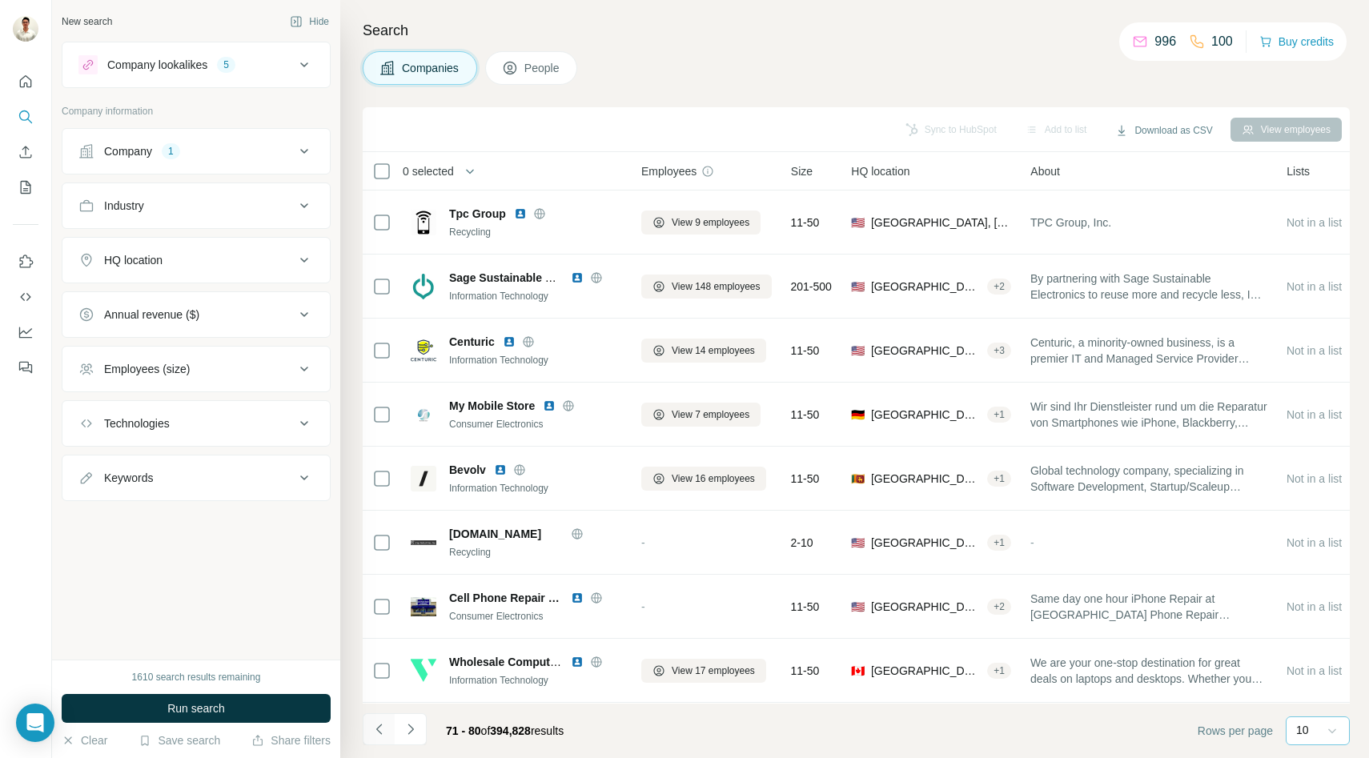
click at [391, 720] on button "Navigate to previous page" at bounding box center [379, 729] width 32 height 32
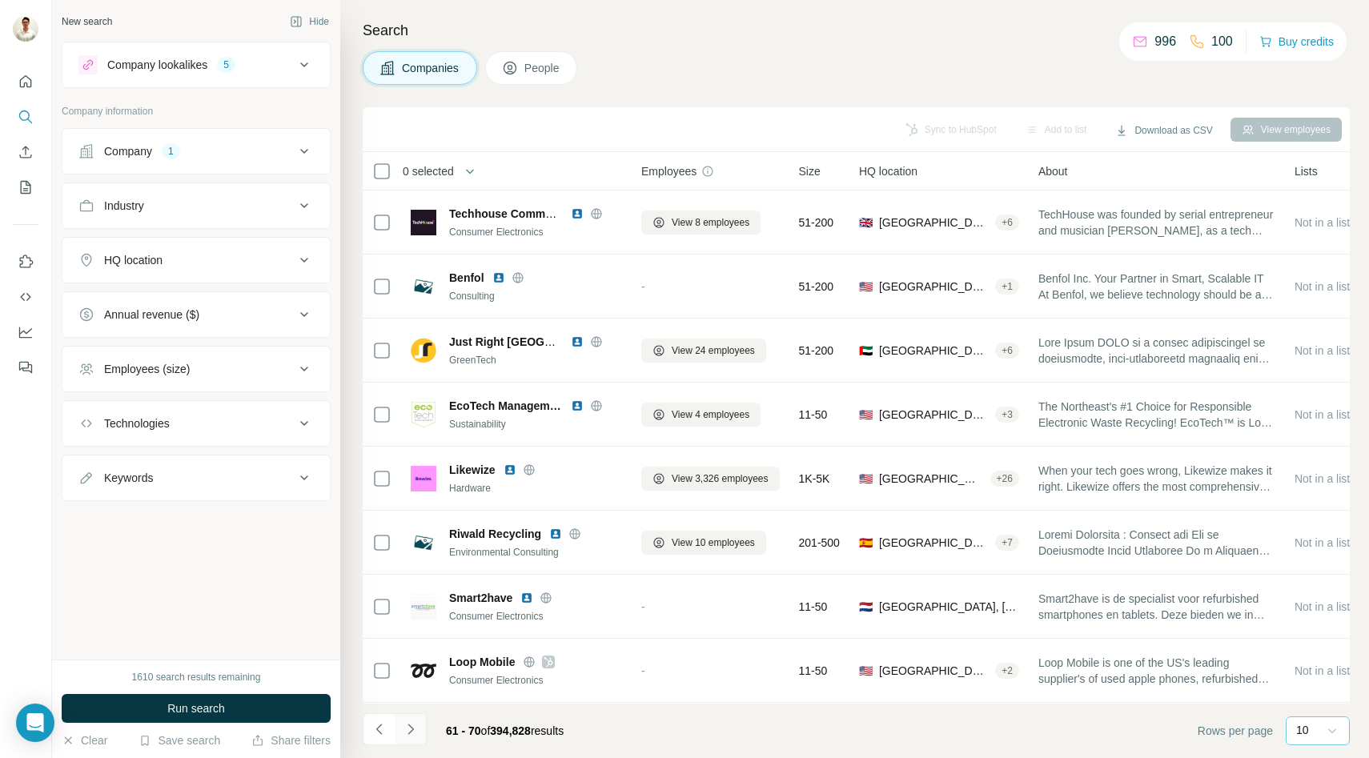
click at [423, 725] on button "Navigate to next page" at bounding box center [411, 729] width 32 height 32
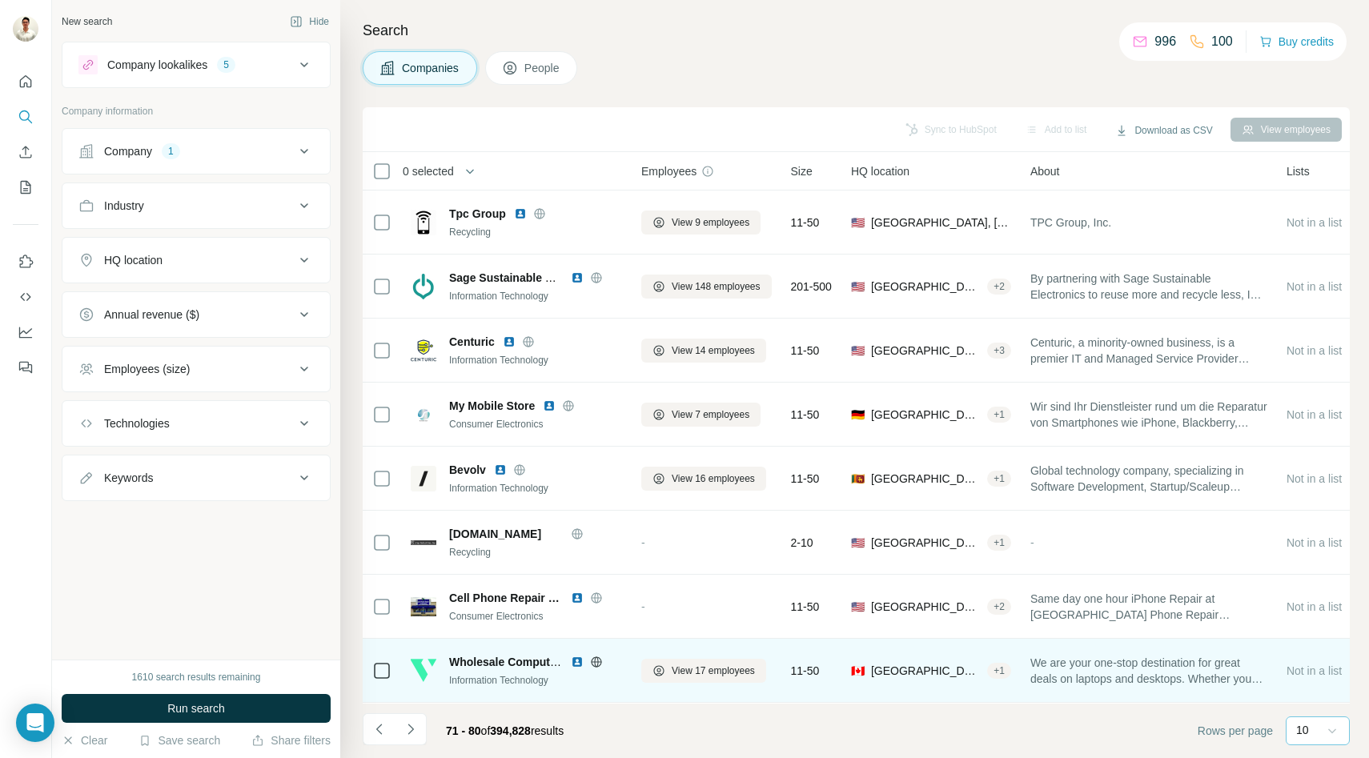
scroll to position [127, 0]
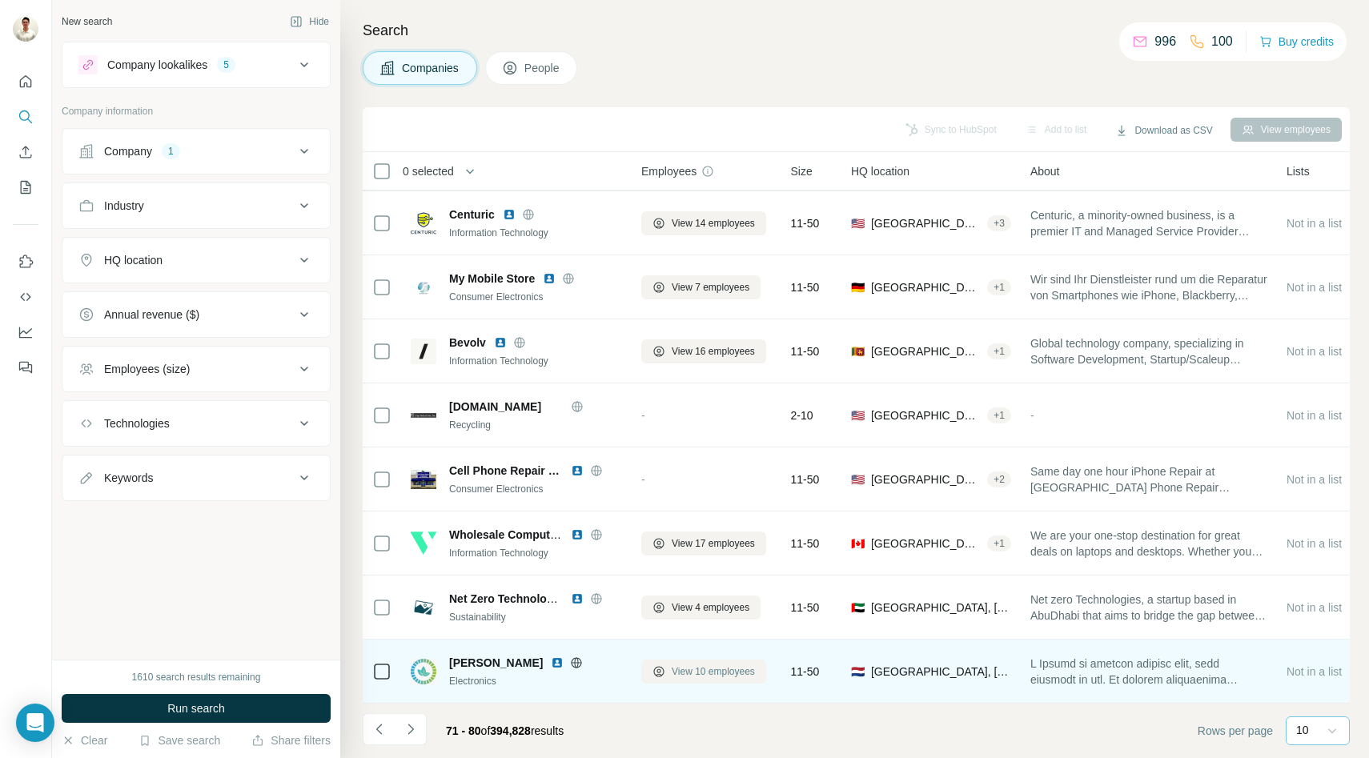
click at [693, 669] on span "View 10 employees" at bounding box center [713, 671] width 83 height 14
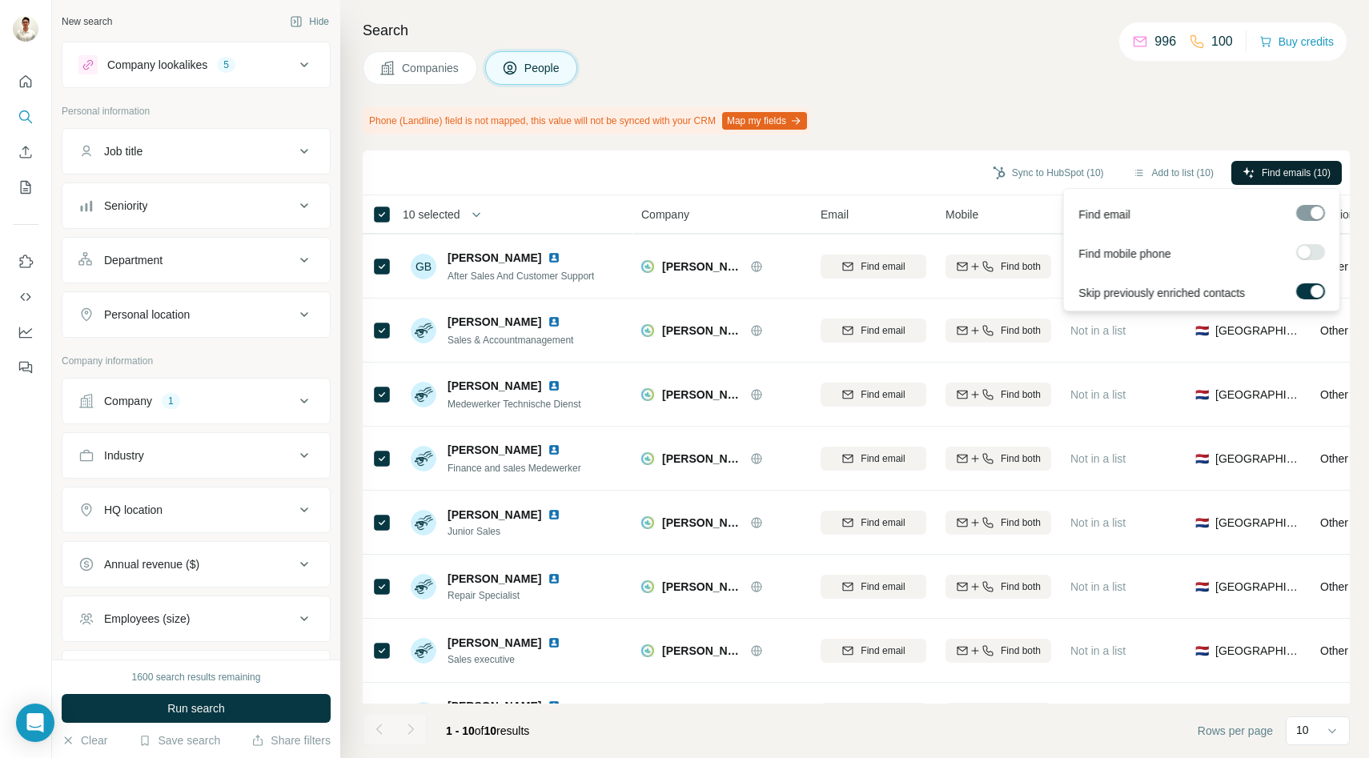
click at [1279, 166] on span "Find emails (10)" at bounding box center [1296, 173] width 69 height 14
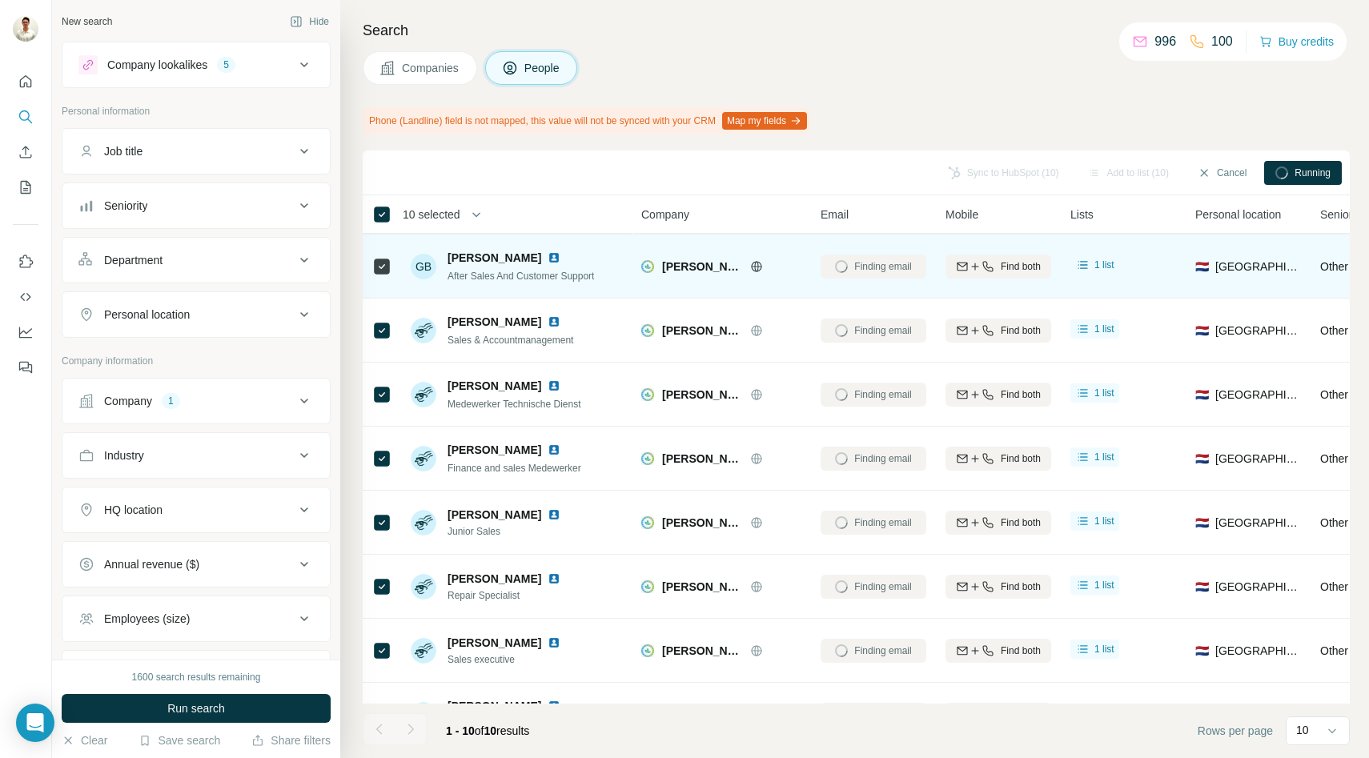
click at [754, 265] on icon at bounding box center [756, 266] width 4 height 10
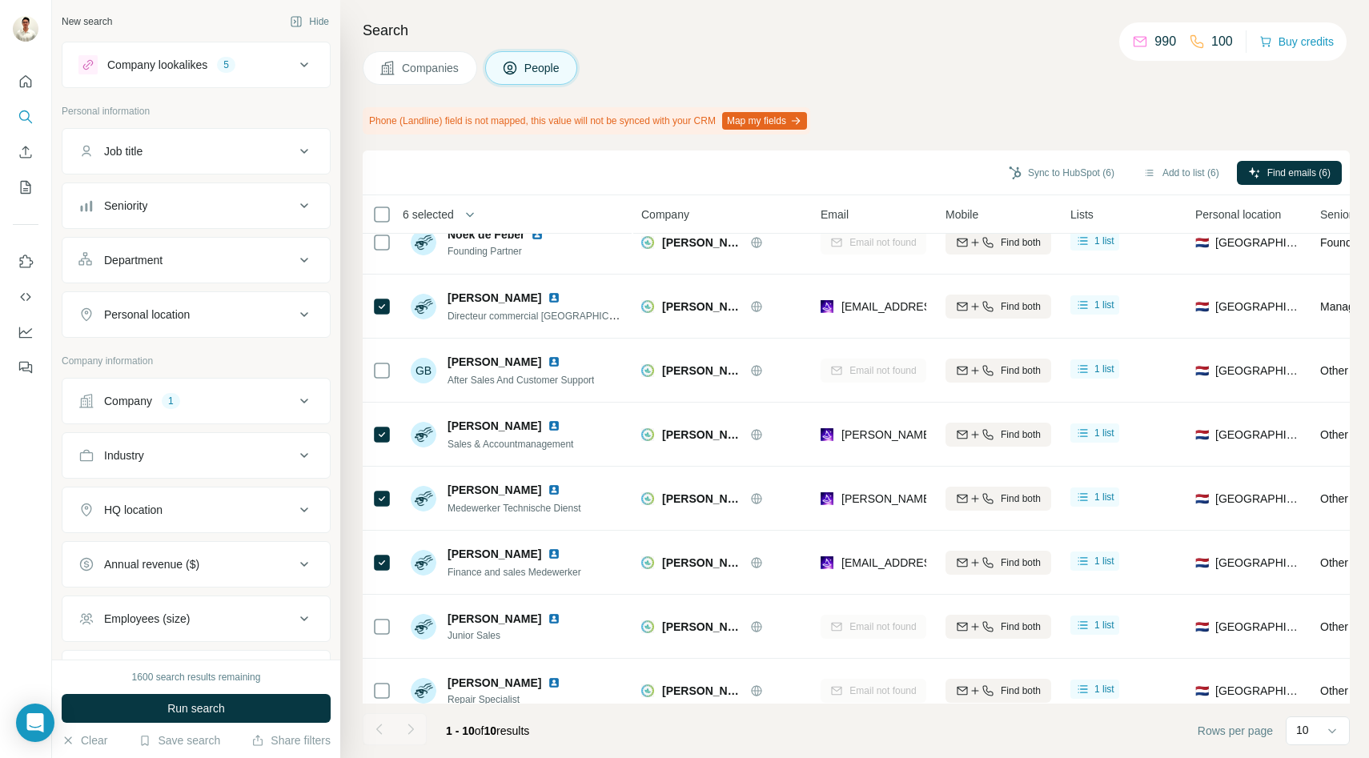
scroll to position [170, 0]
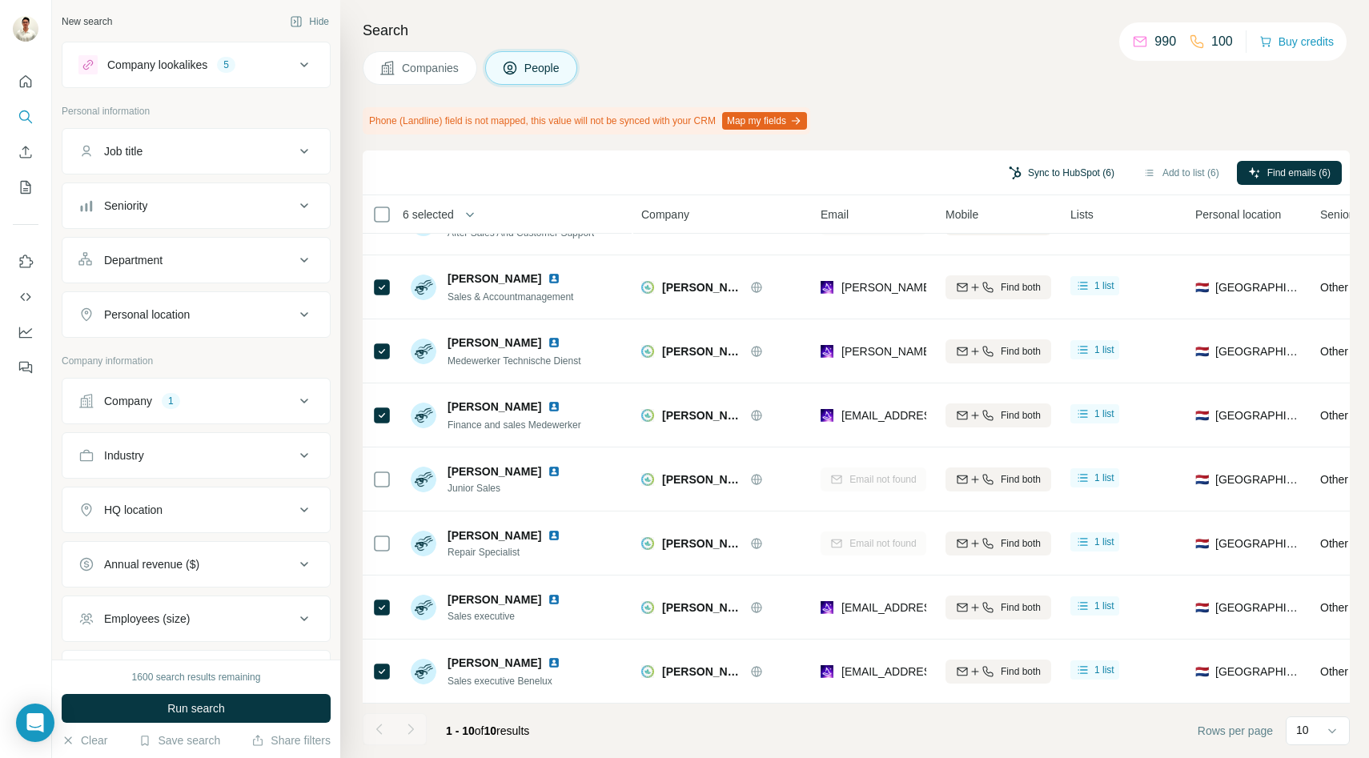
click at [1056, 166] on button "Sync to HubSpot (6)" at bounding box center [1061, 173] width 128 height 24
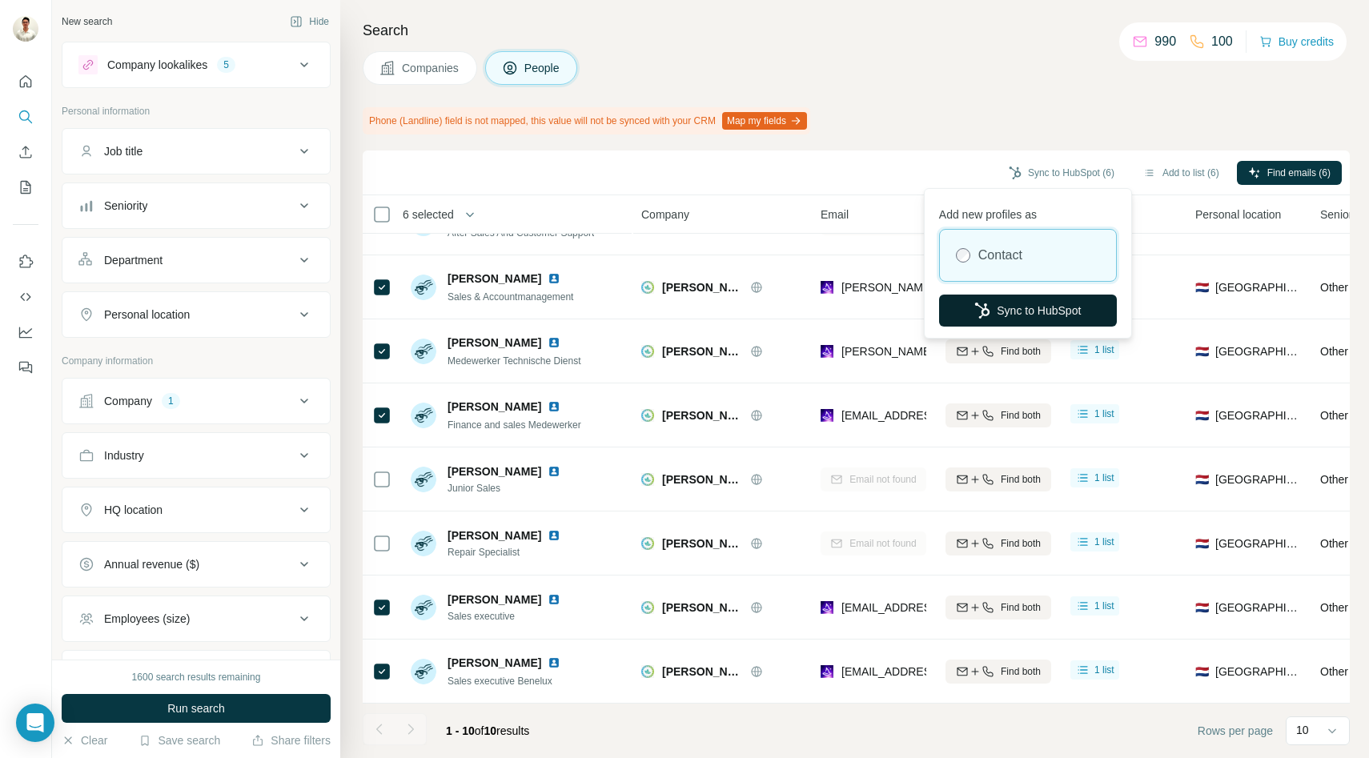
click at [985, 303] on icon "button" at bounding box center [982, 311] width 16 height 16
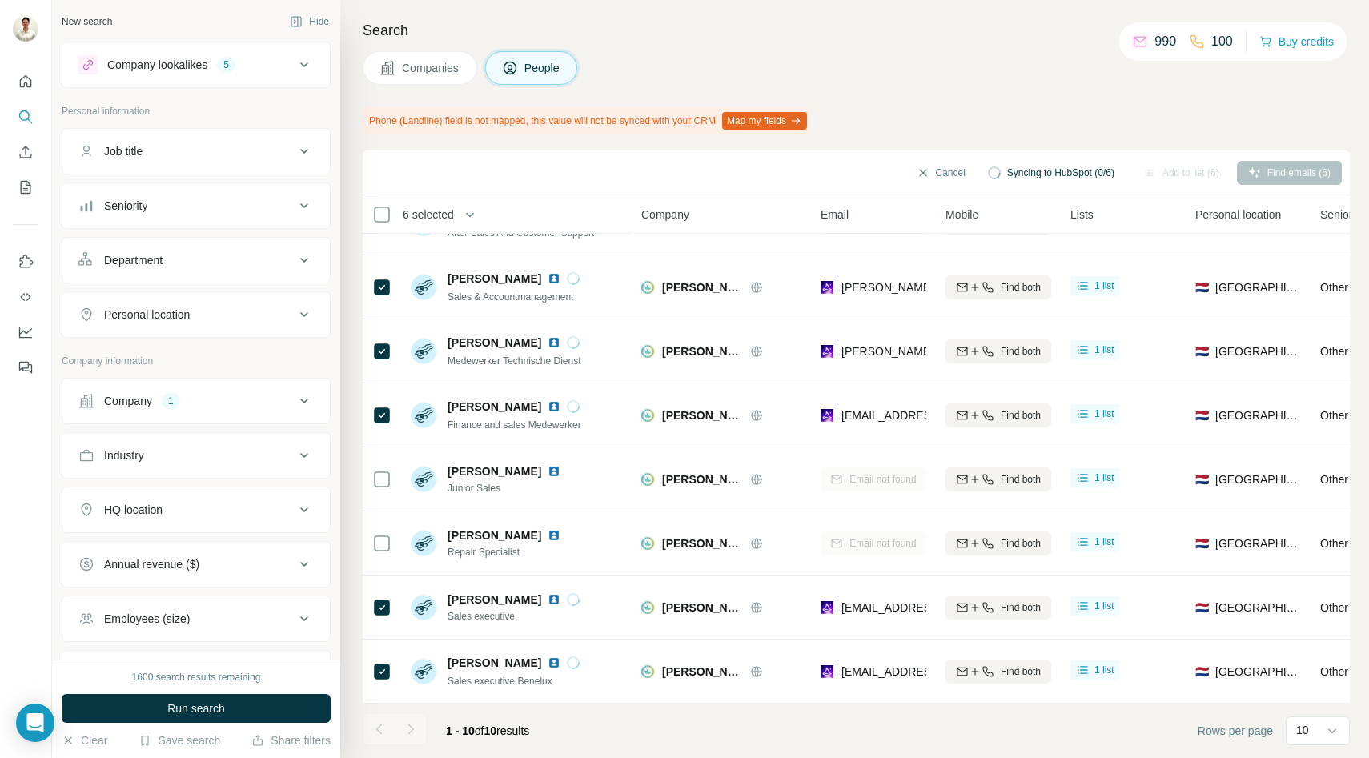
click at [441, 74] on span "Companies" at bounding box center [431, 68] width 58 height 16
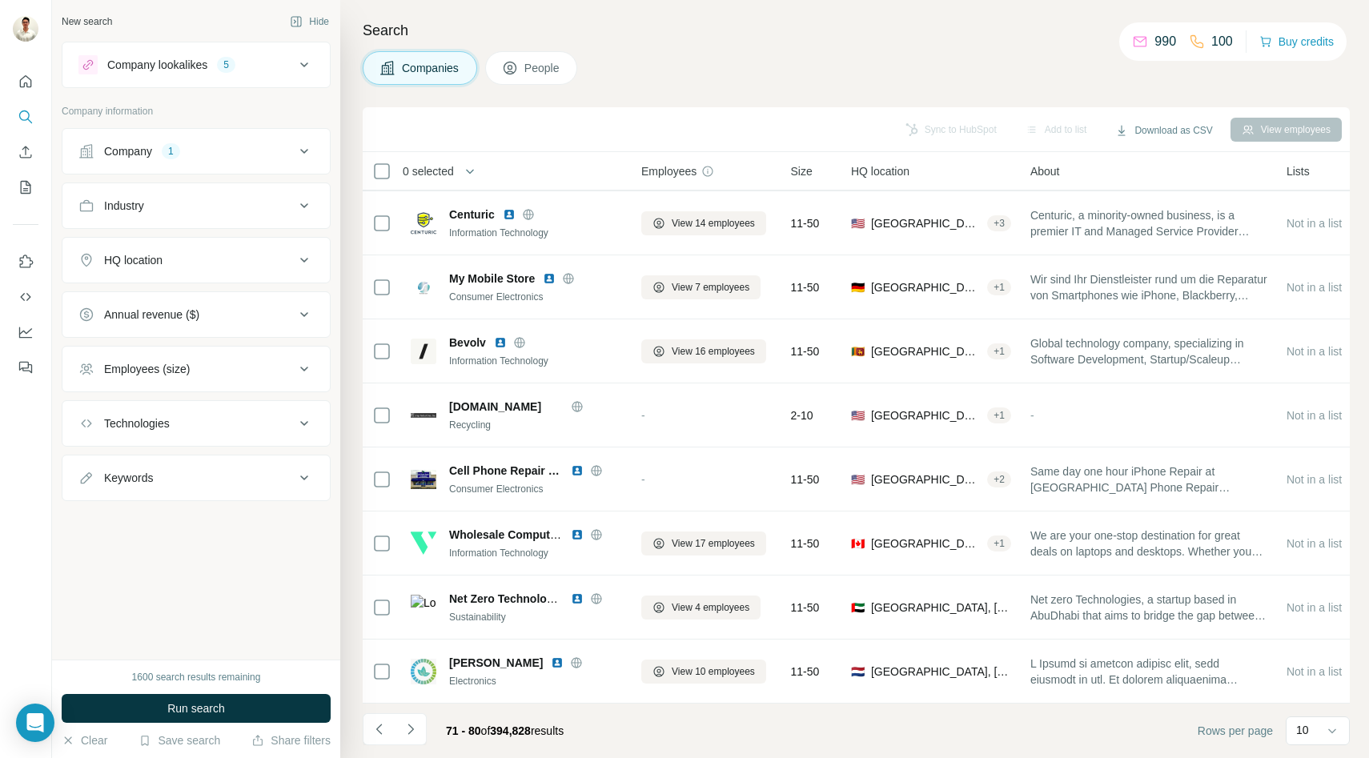
scroll to position [127, 0]
click at [404, 729] on icon "Navigate to next page" at bounding box center [411, 729] width 16 height 16
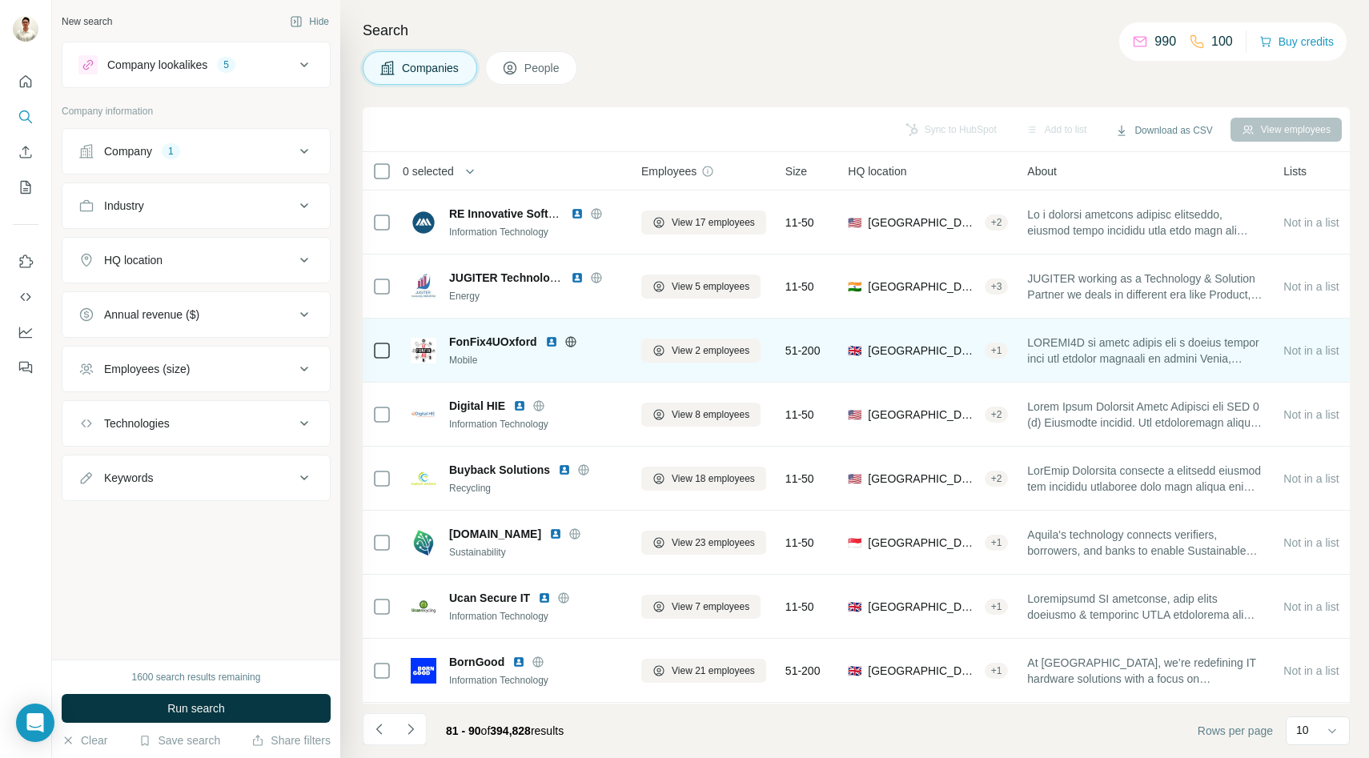
click at [573, 339] on icon at bounding box center [570, 341] width 10 height 10
click at [712, 347] on span "View 2 employees" at bounding box center [711, 350] width 78 height 14
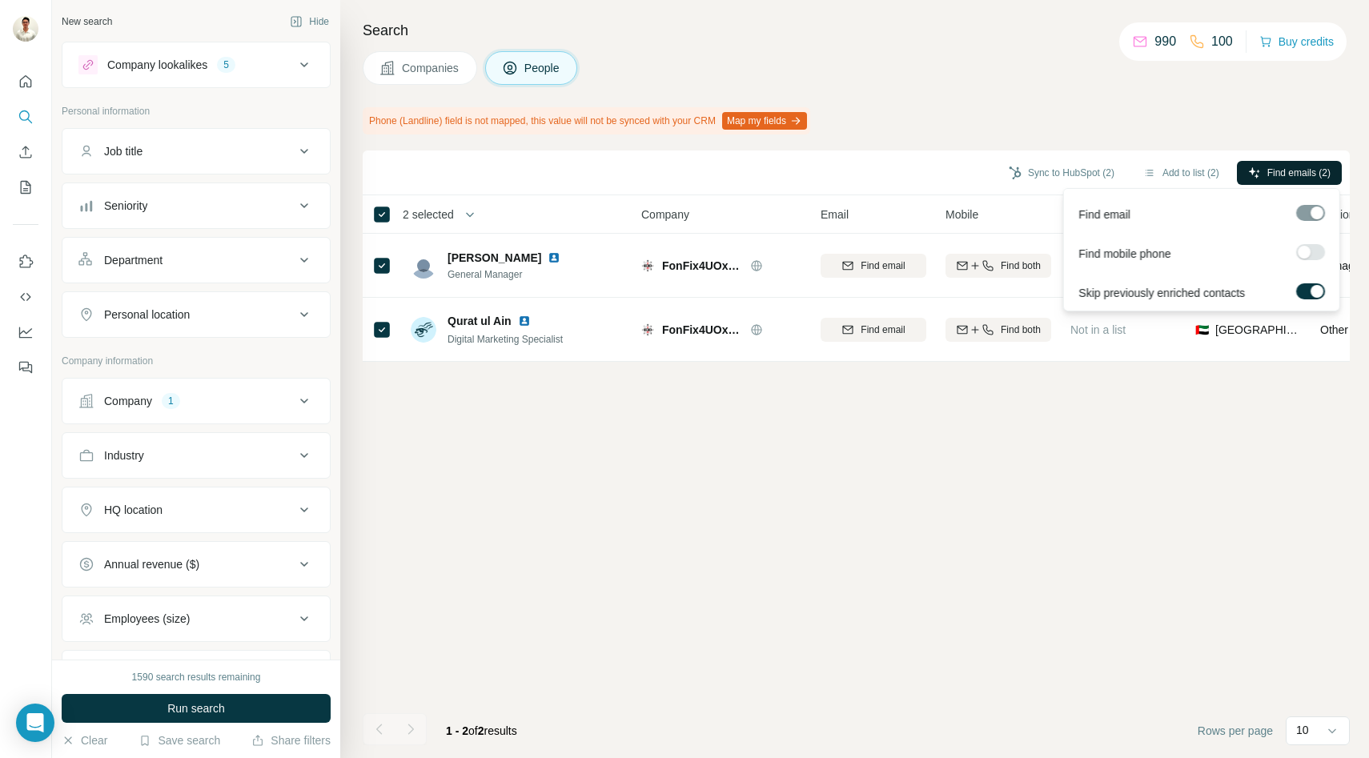
click at [1286, 163] on button "Find emails (2)" at bounding box center [1289, 173] width 105 height 24
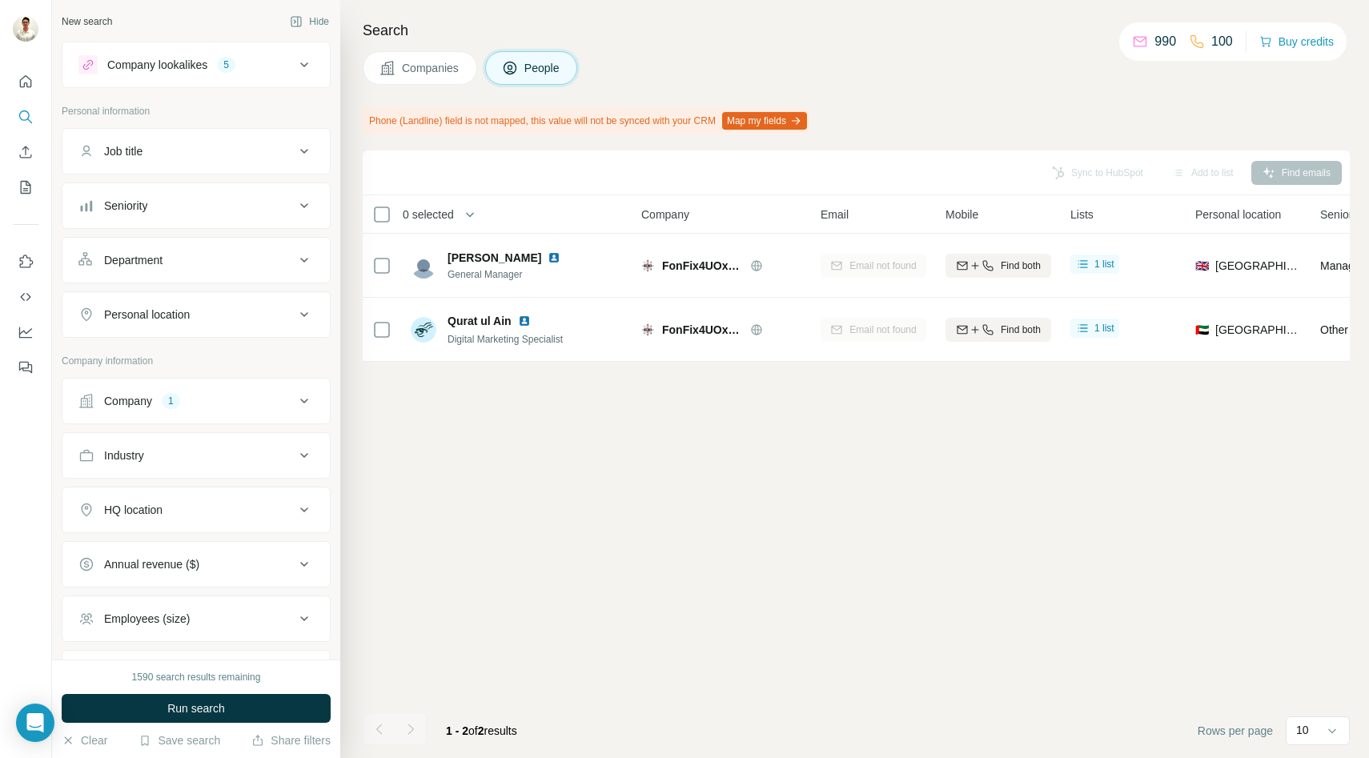
click at [427, 67] on span "Companies" at bounding box center [431, 68] width 58 height 16
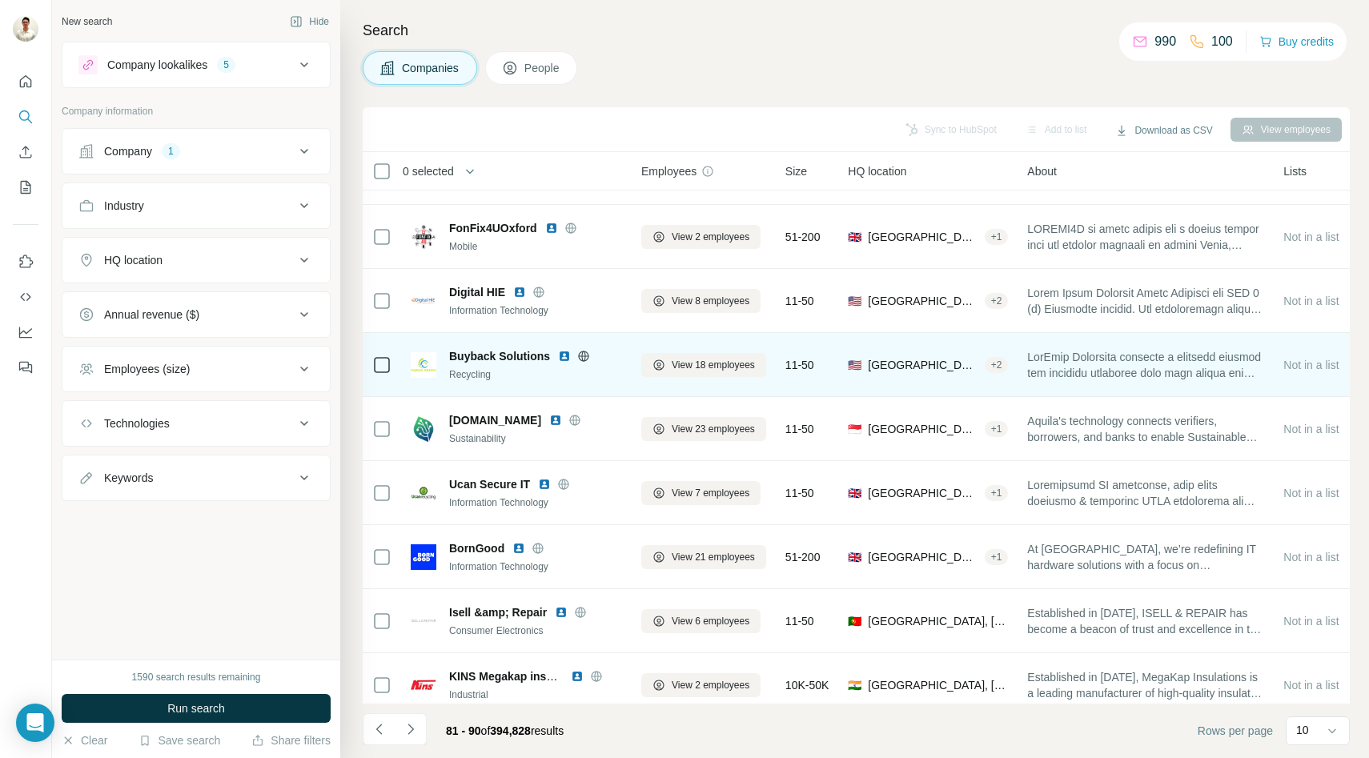
scroll to position [127, 0]
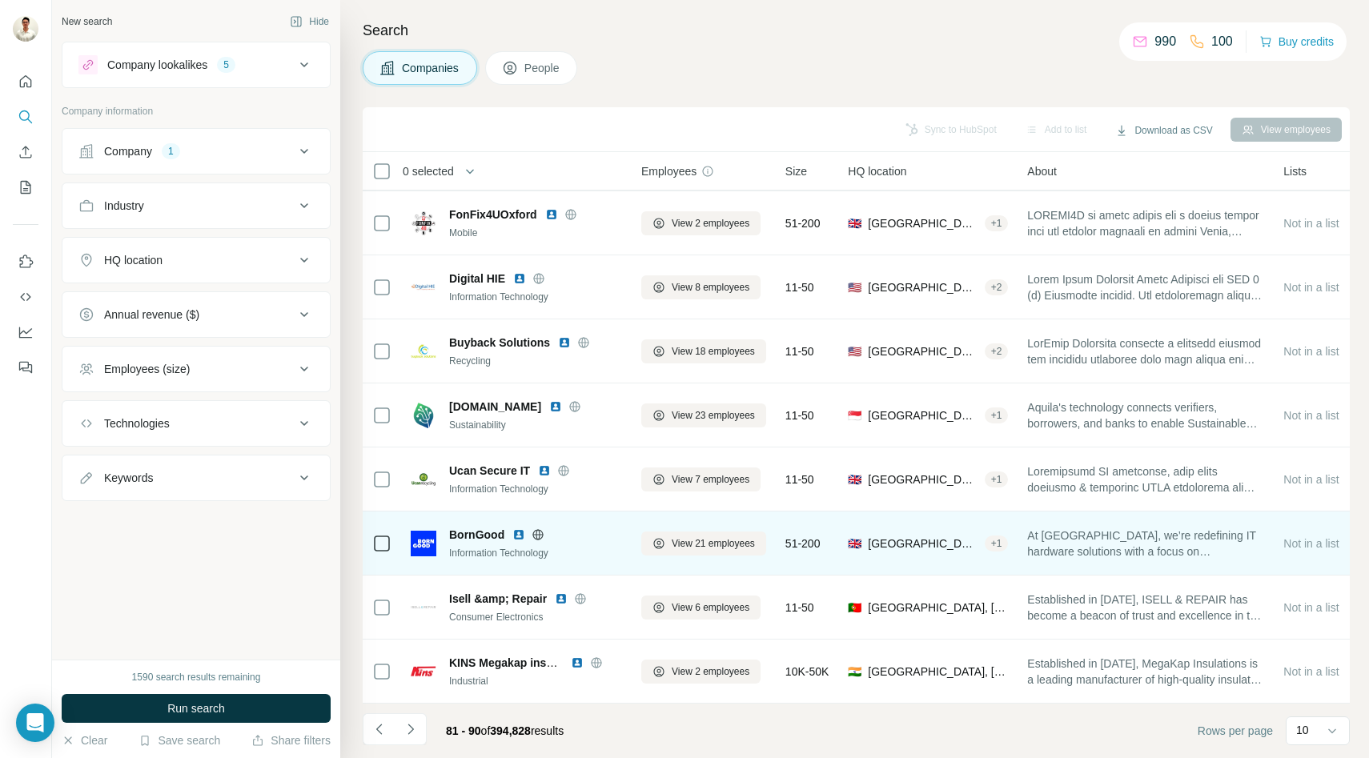
click at [537, 535] on icon at bounding box center [538, 534] width 13 height 13
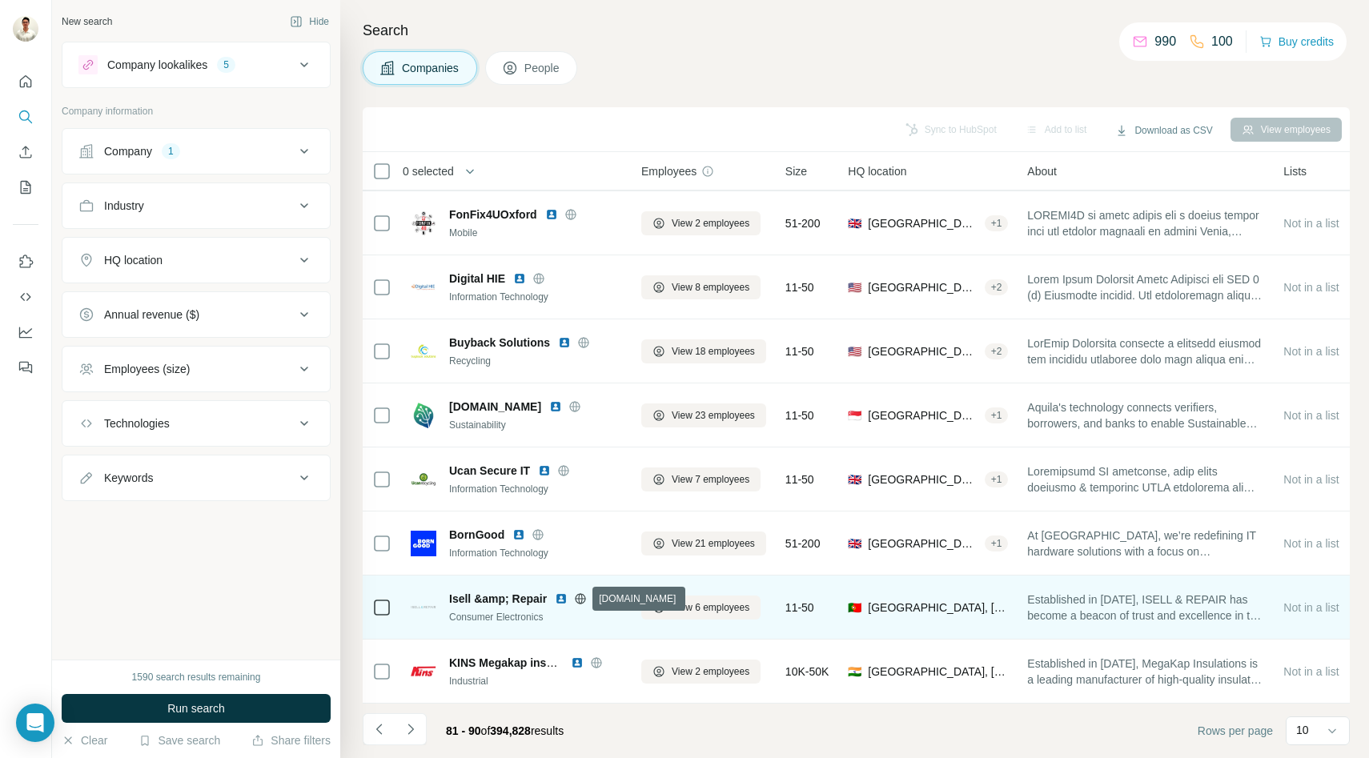
click at [580, 599] on icon at bounding box center [580, 598] width 13 height 13
click at [693, 612] on span "View 6 employees" at bounding box center [711, 607] width 78 height 14
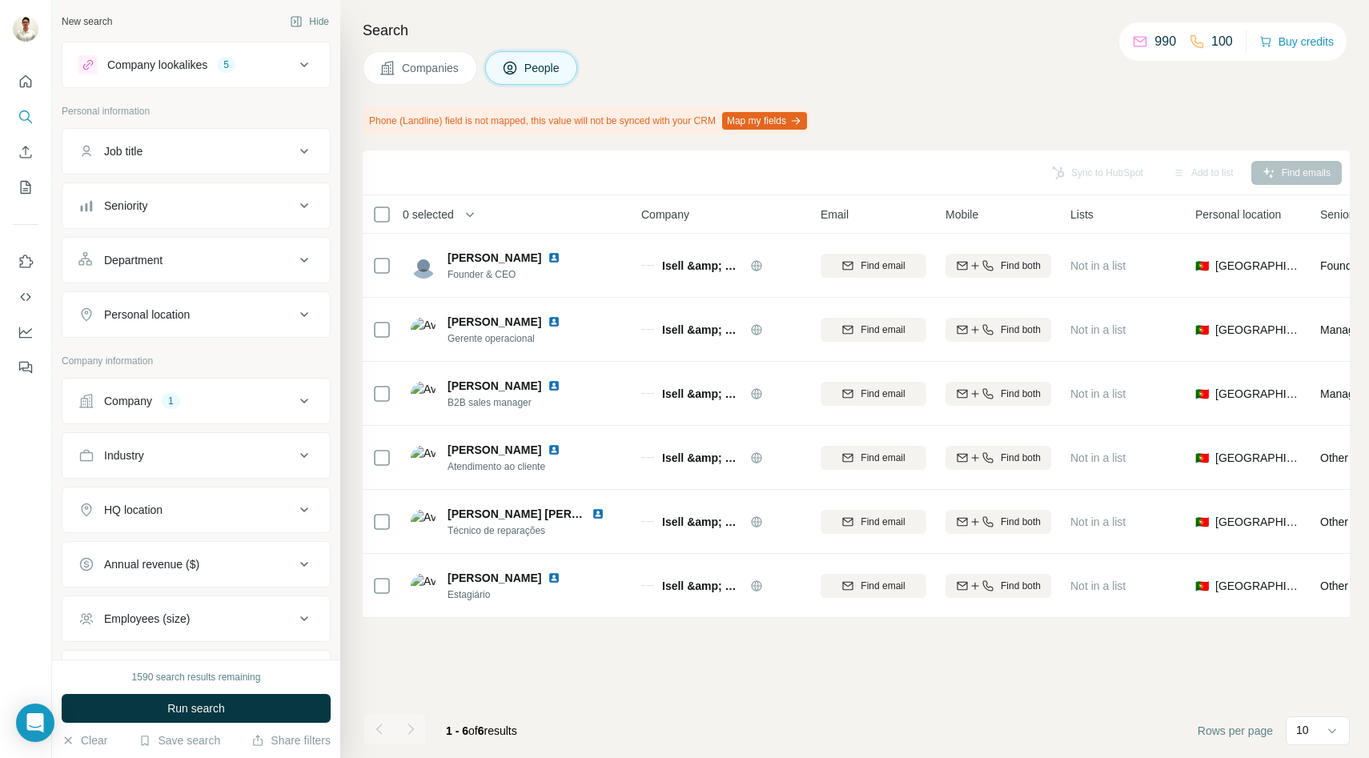
click at [441, 71] on span "Companies" at bounding box center [431, 68] width 58 height 16
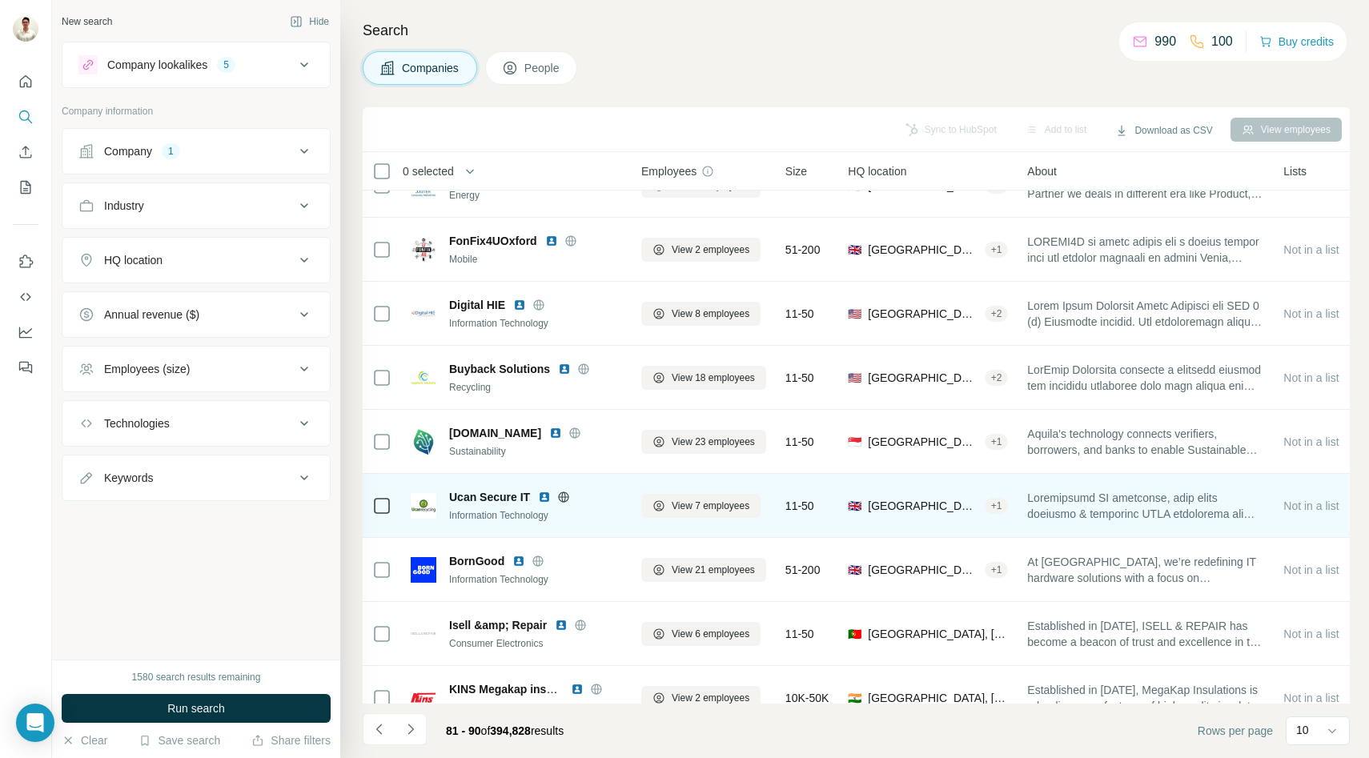
scroll to position [127, 0]
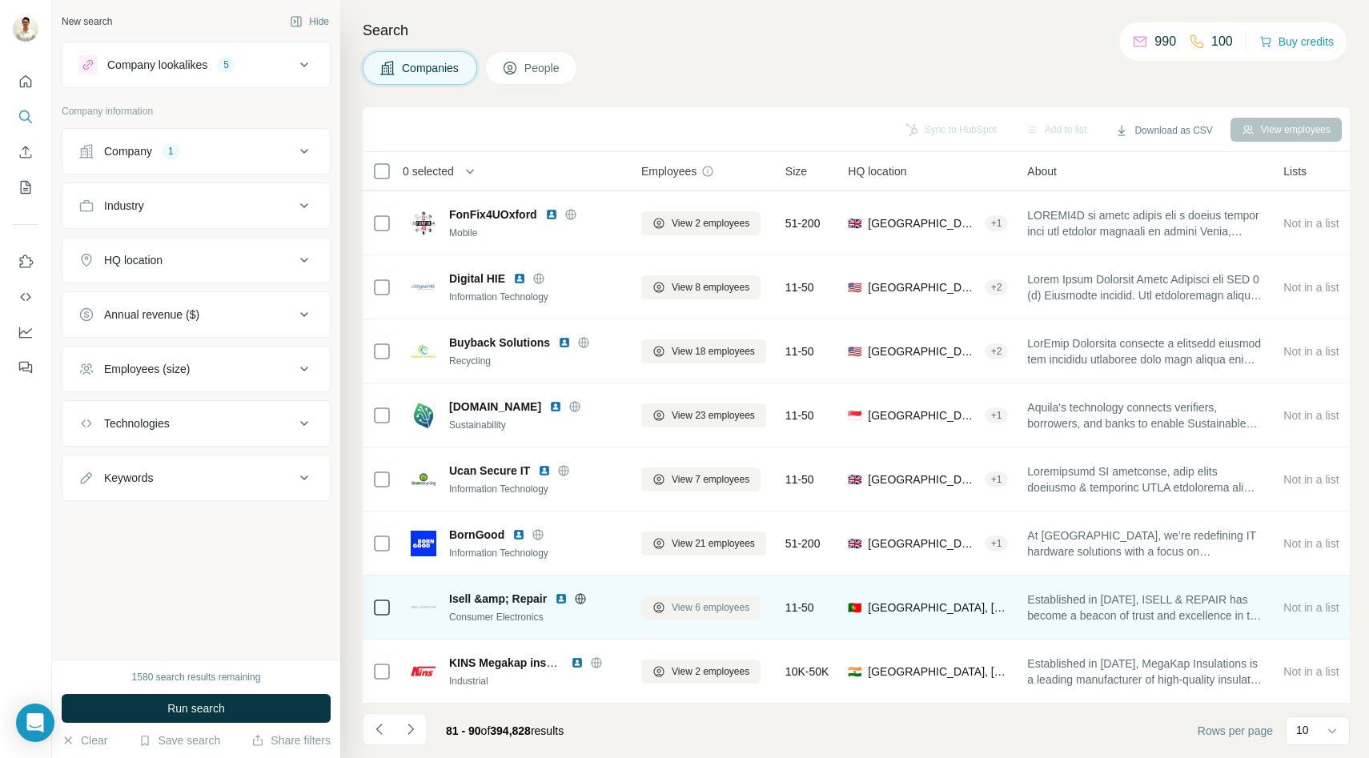
click at [700, 605] on span "View 6 employees" at bounding box center [711, 607] width 78 height 14
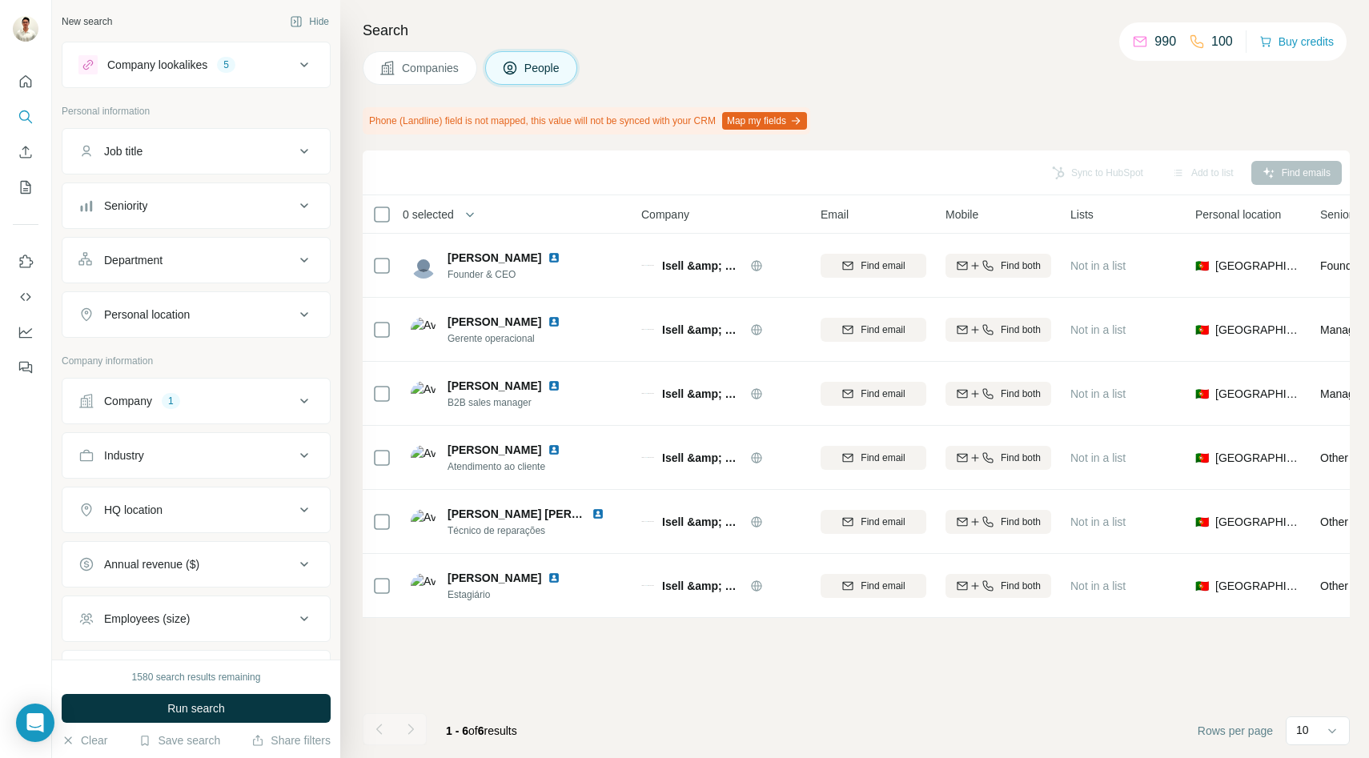
scroll to position [0, 0]
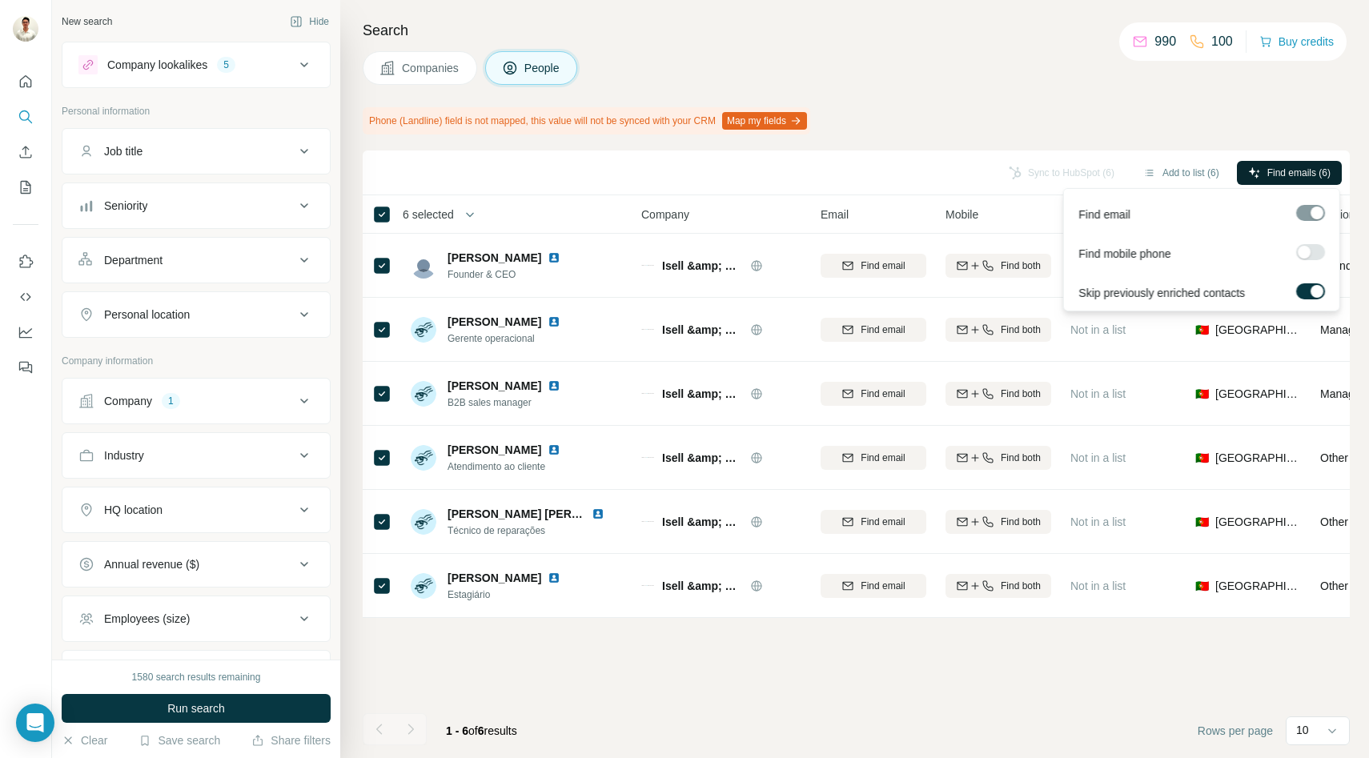
click at [1255, 170] on icon "button" at bounding box center [1254, 172] width 13 height 13
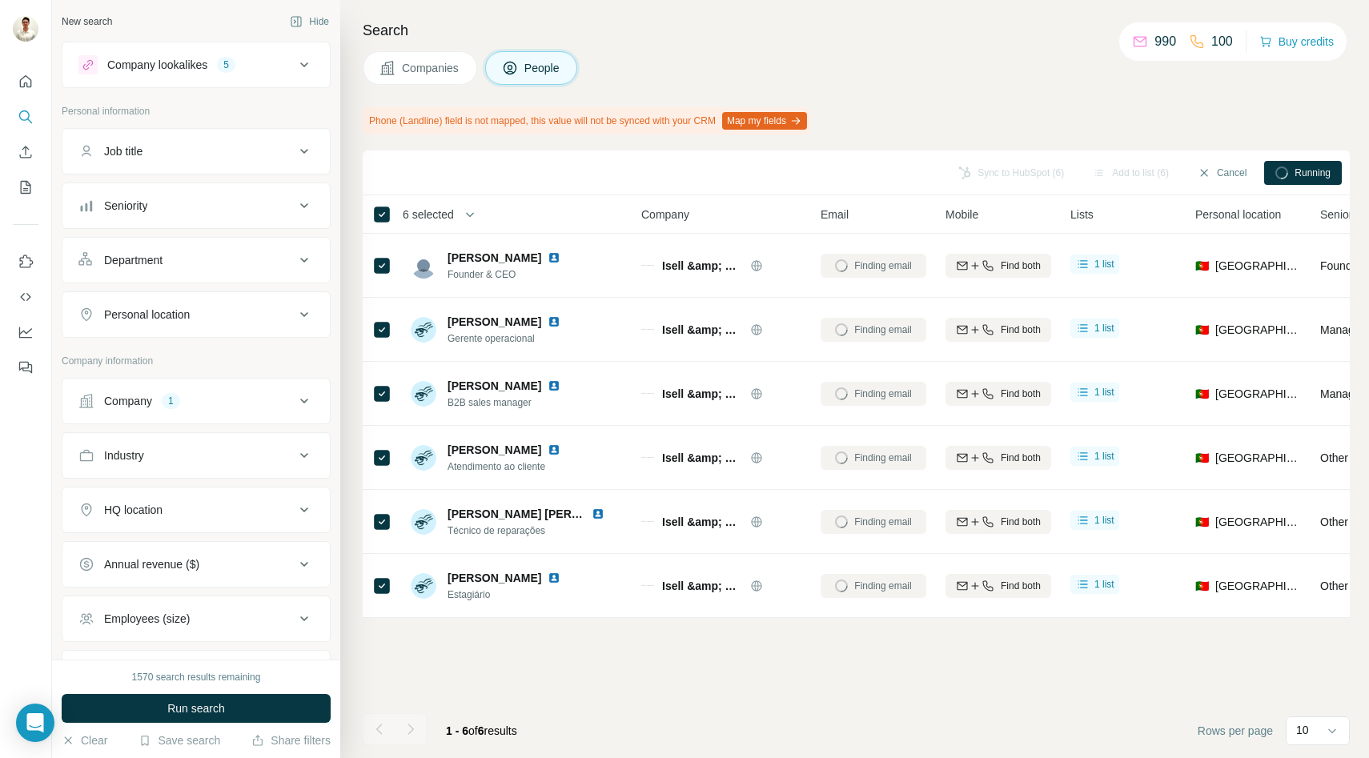
click at [399, 69] on button "Companies" at bounding box center [420, 68] width 114 height 34
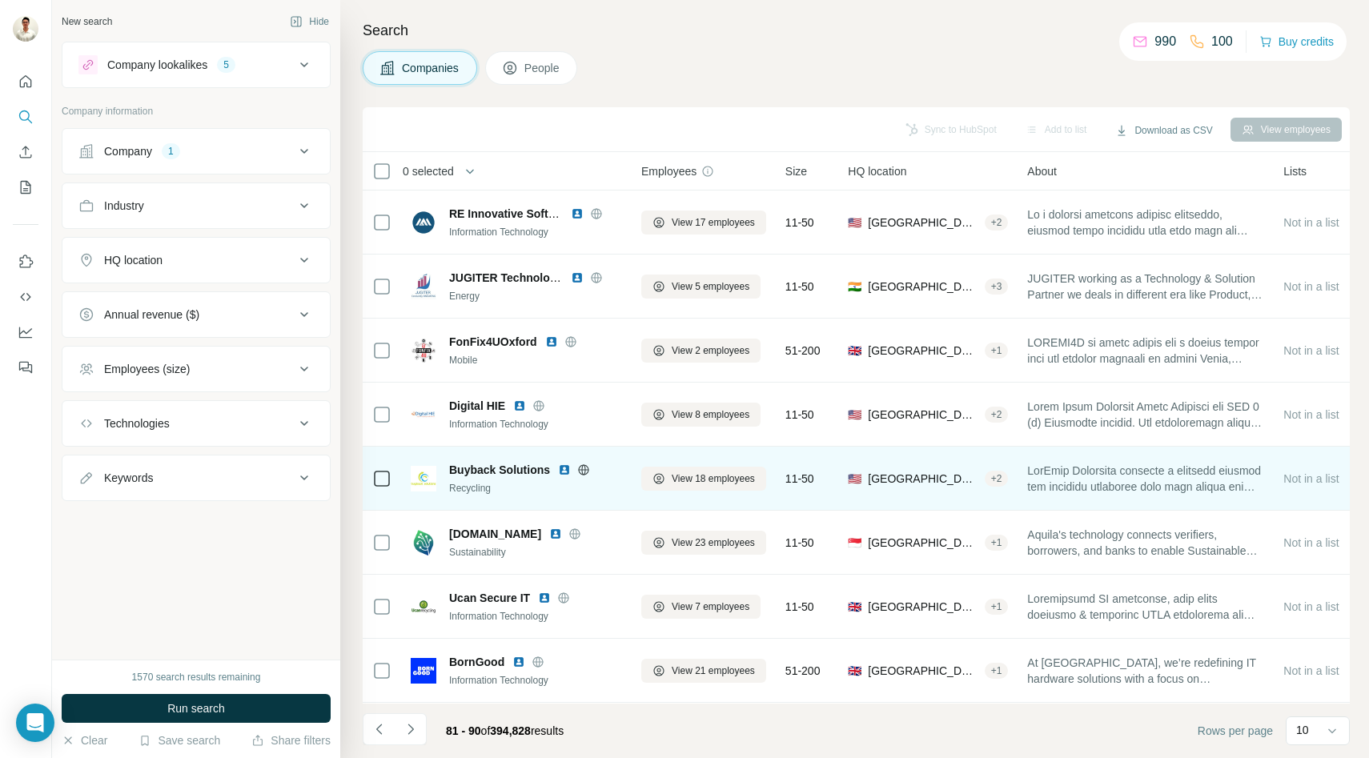
scroll to position [127, 0]
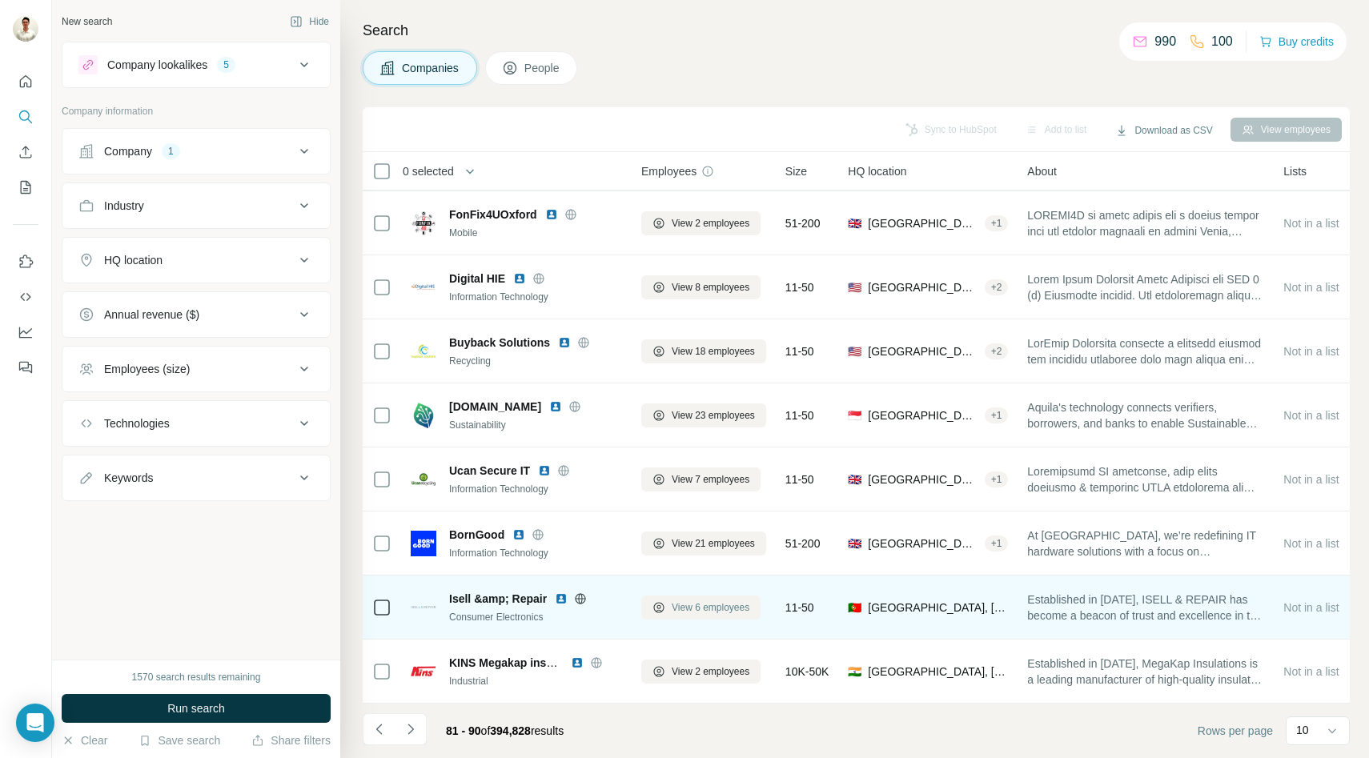
click at [648, 602] on button "View 6 employees" at bounding box center [700, 608] width 119 height 24
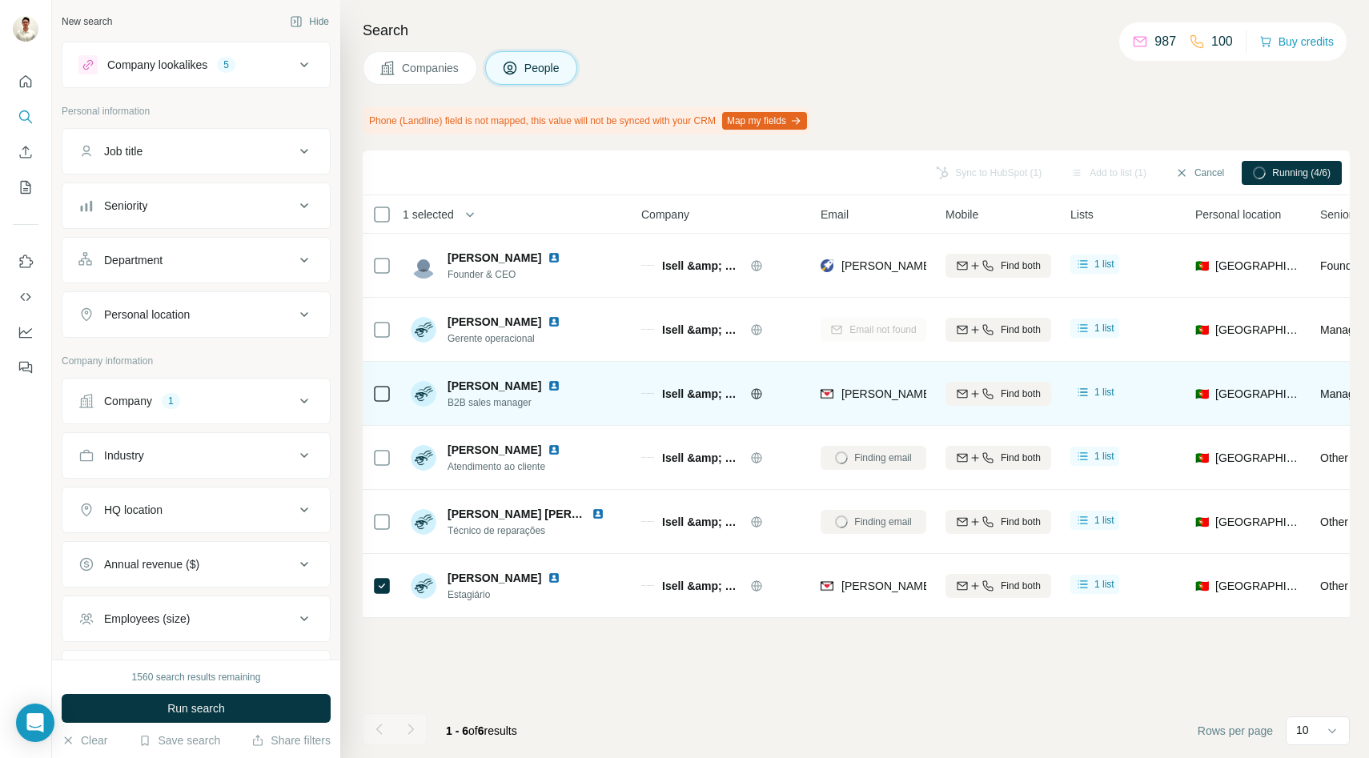
click at [390, 397] on icon at bounding box center [381, 393] width 19 height 19
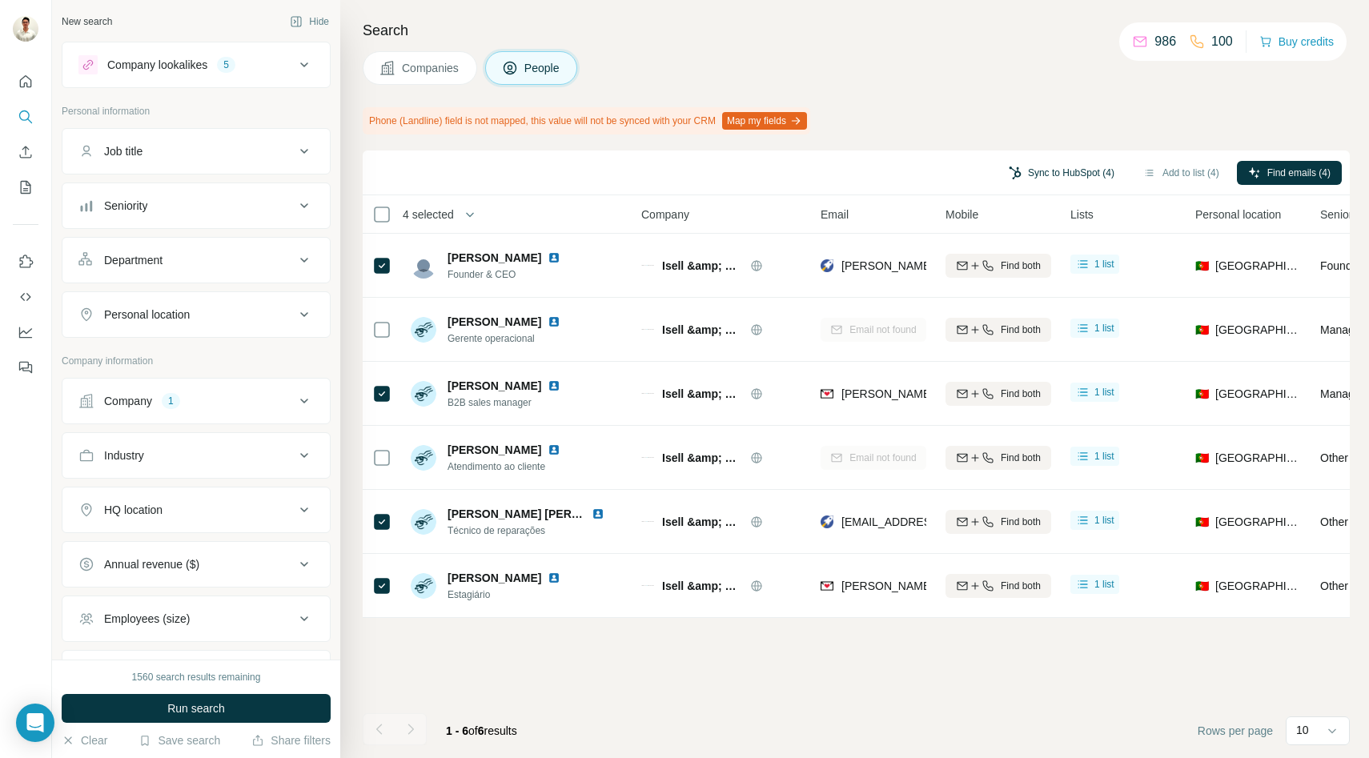
click at [1020, 172] on button "Sync to HubSpot (4)" at bounding box center [1061, 173] width 128 height 24
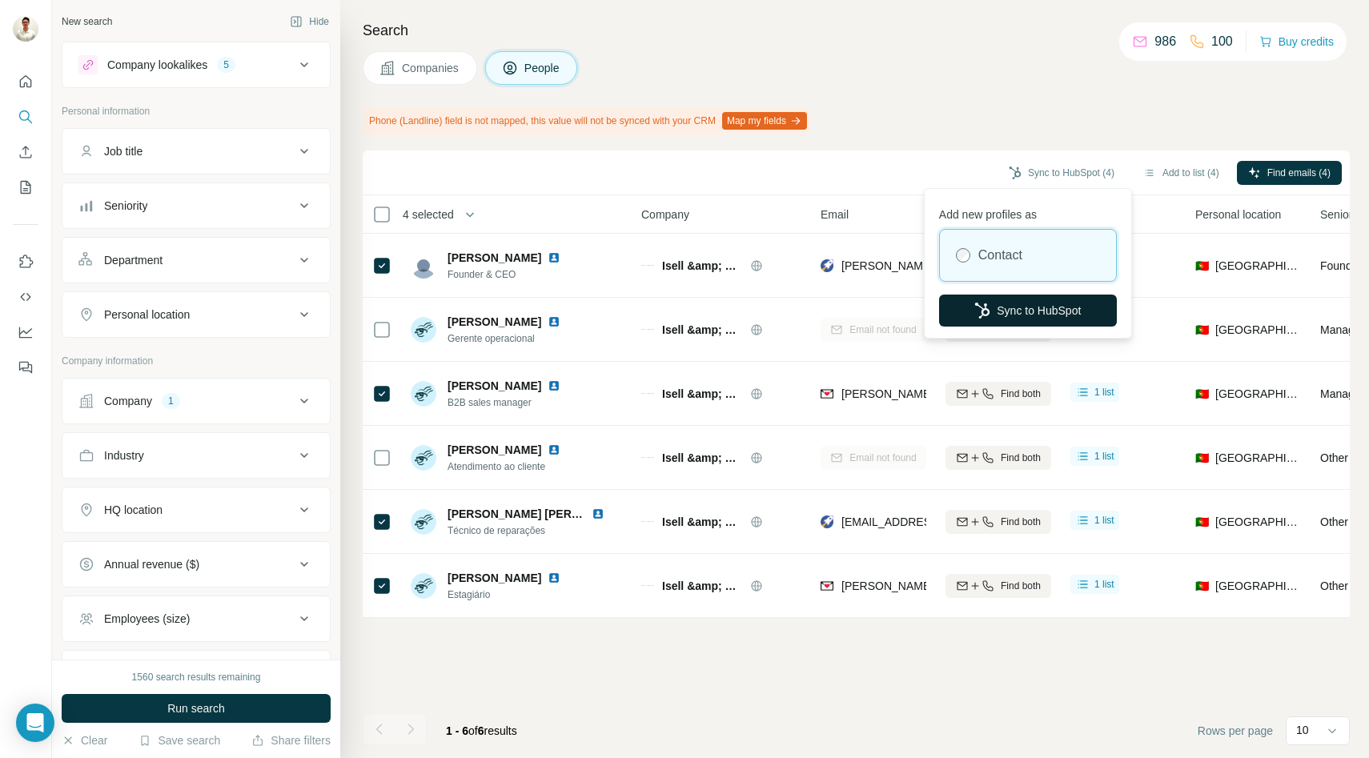
click at [993, 318] on button "Sync to HubSpot" at bounding box center [1028, 311] width 178 height 32
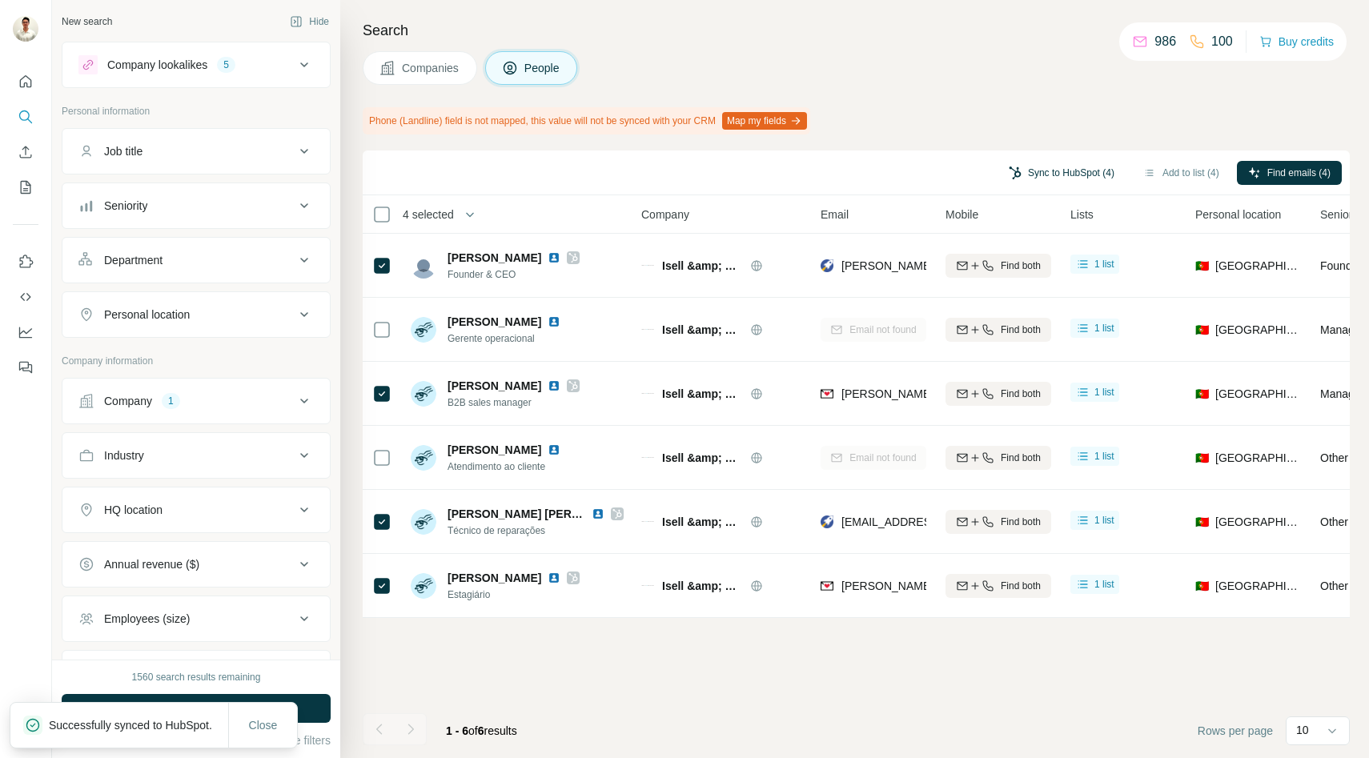
click at [1028, 167] on button "Sync to HubSpot (4)" at bounding box center [1061, 173] width 128 height 24
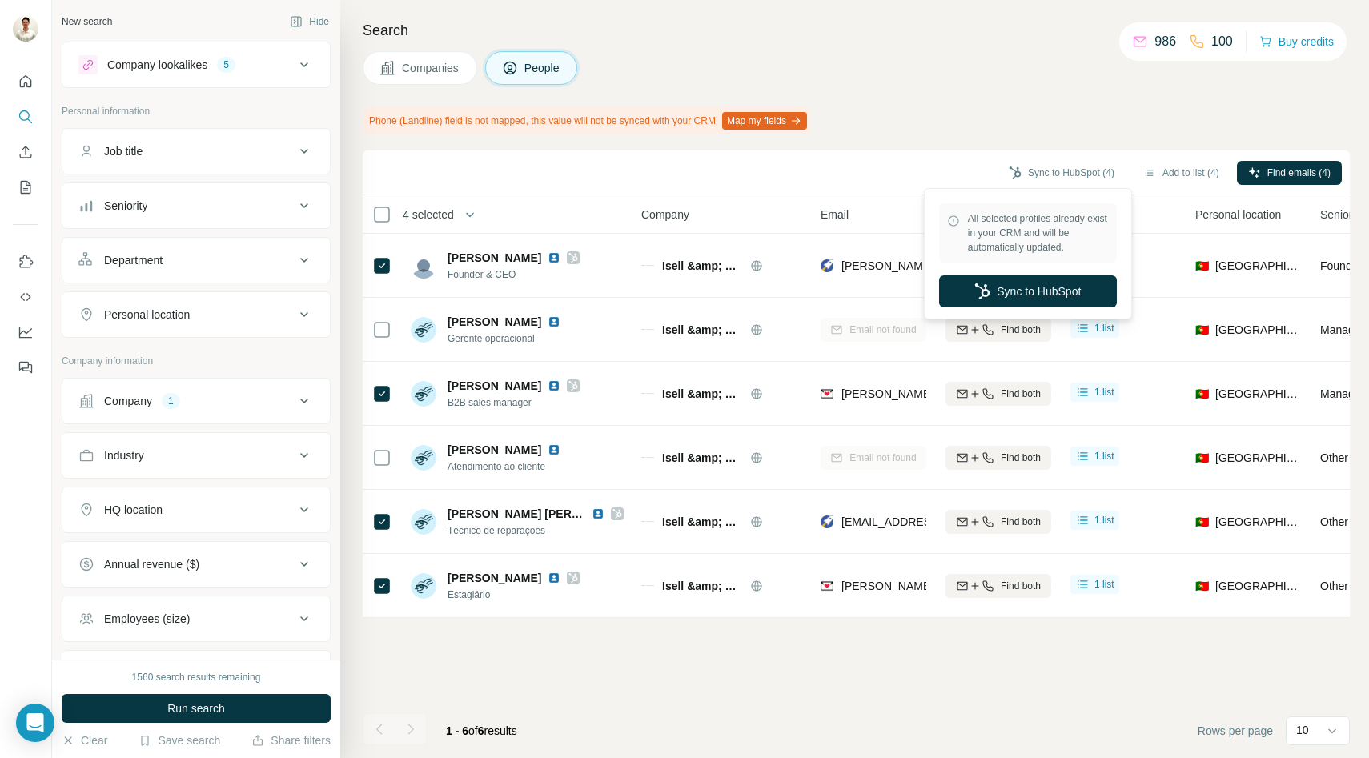
click at [408, 66] on span "Companies" at bounding box center [431, 68] width 58 height 16
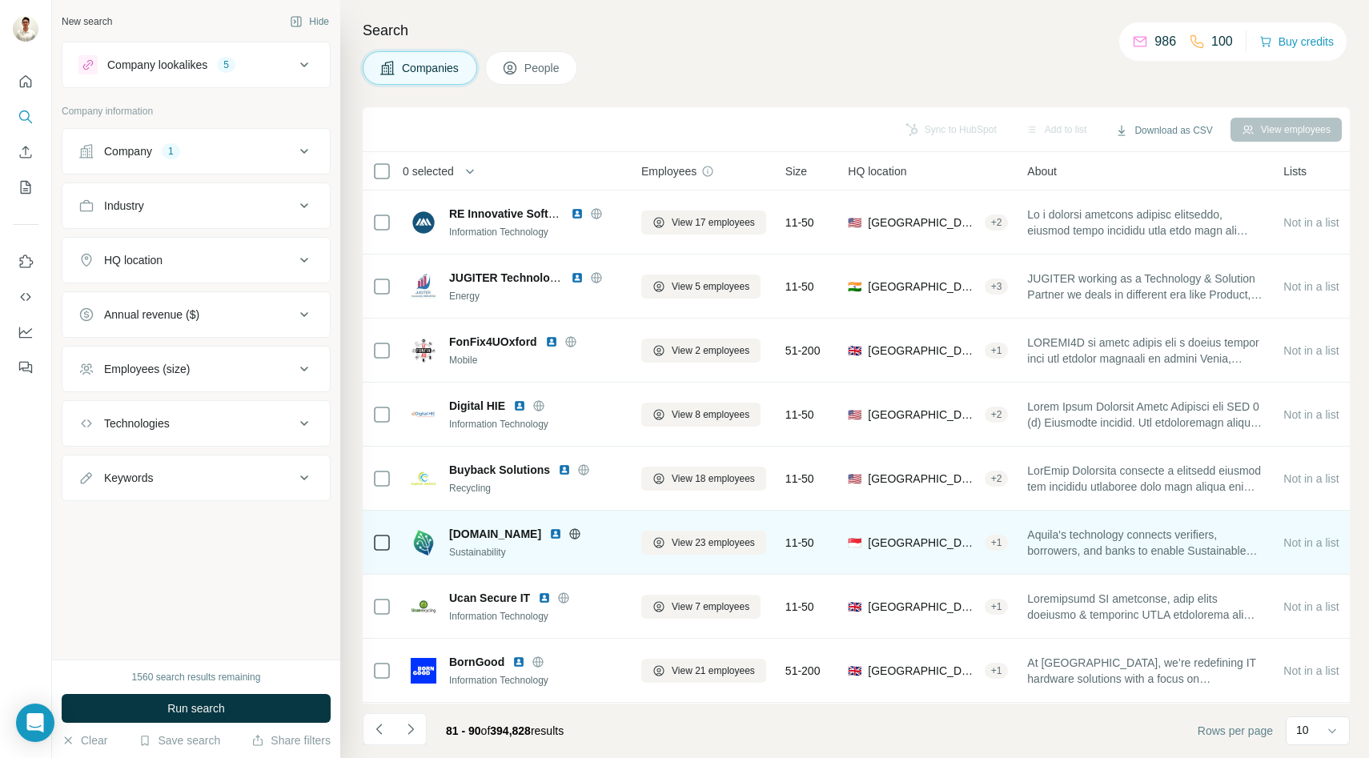
scroll to position [127, 0]
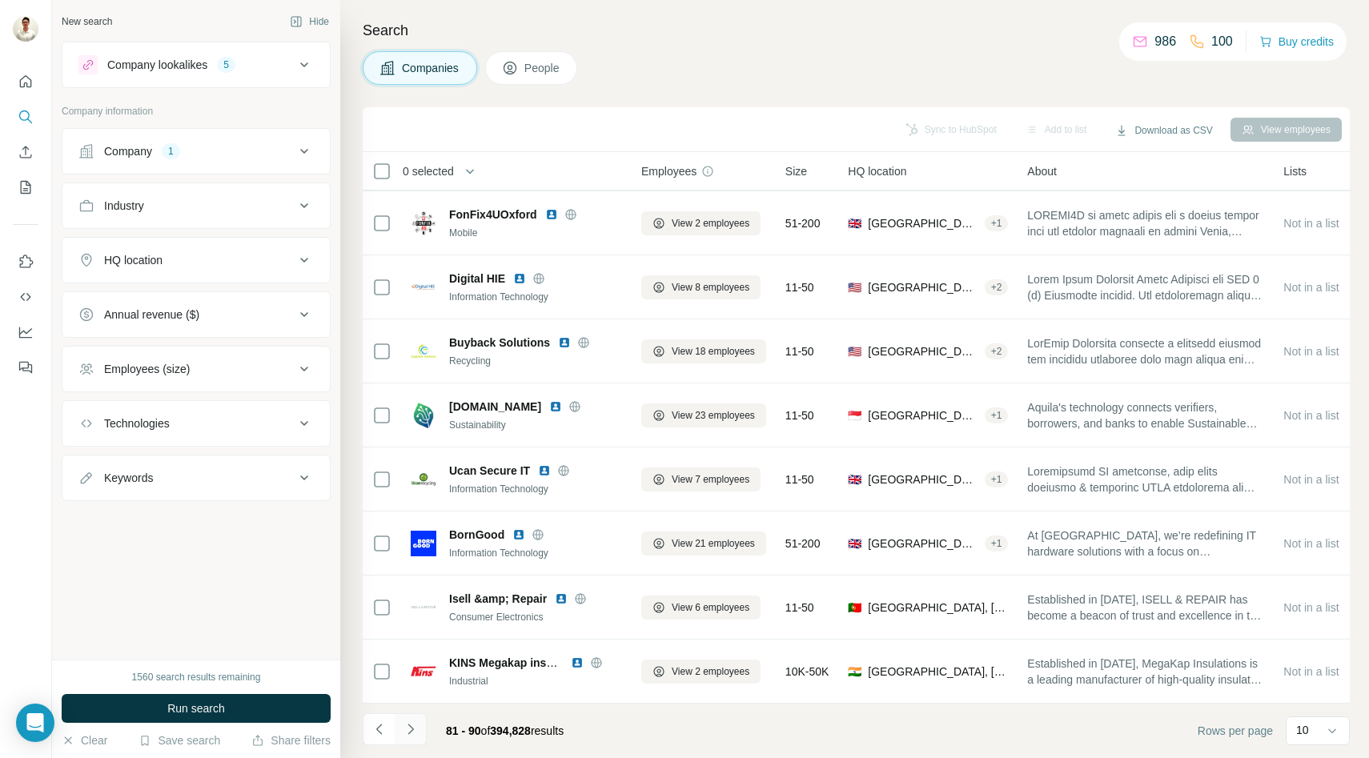
click at [409, 732] on icon "Navigate to next page" at bounding box center [410, 729] width 6 height 10
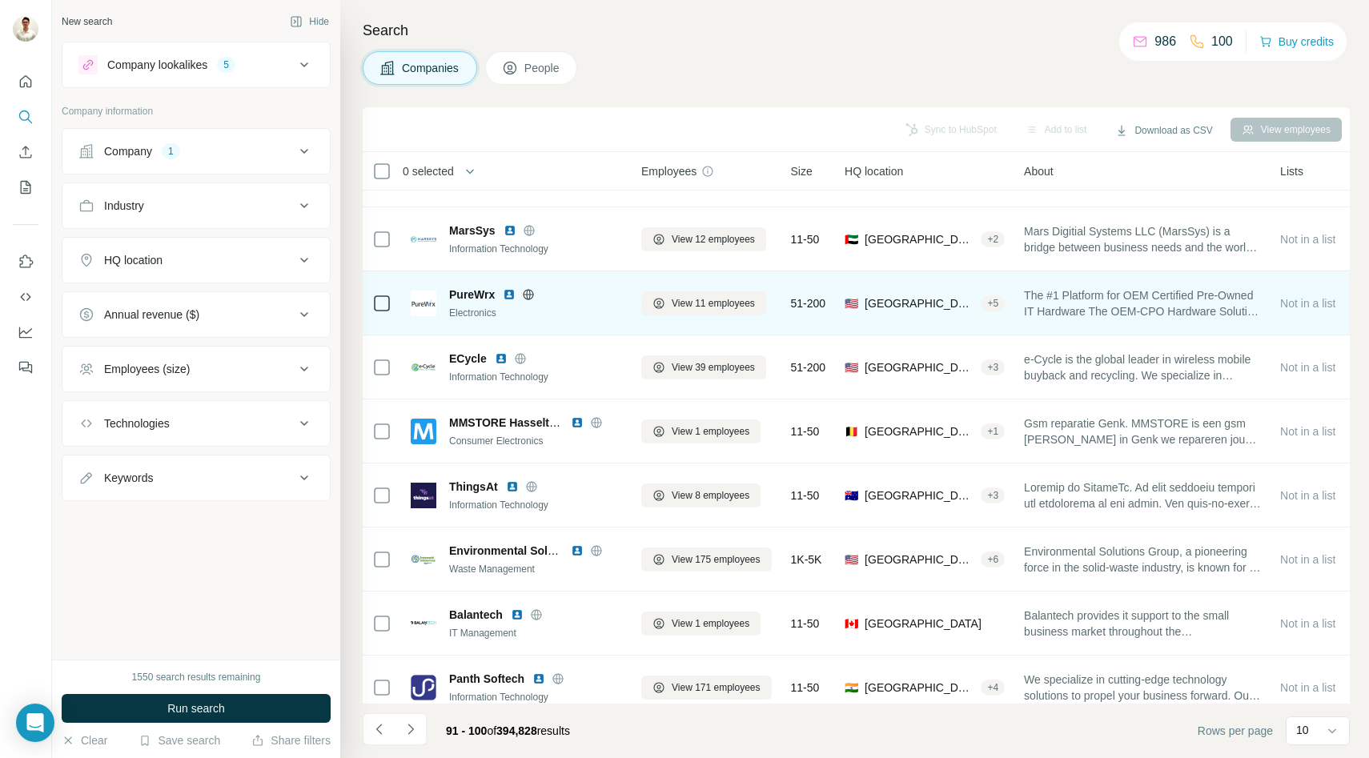
scroll to position [0, 0]
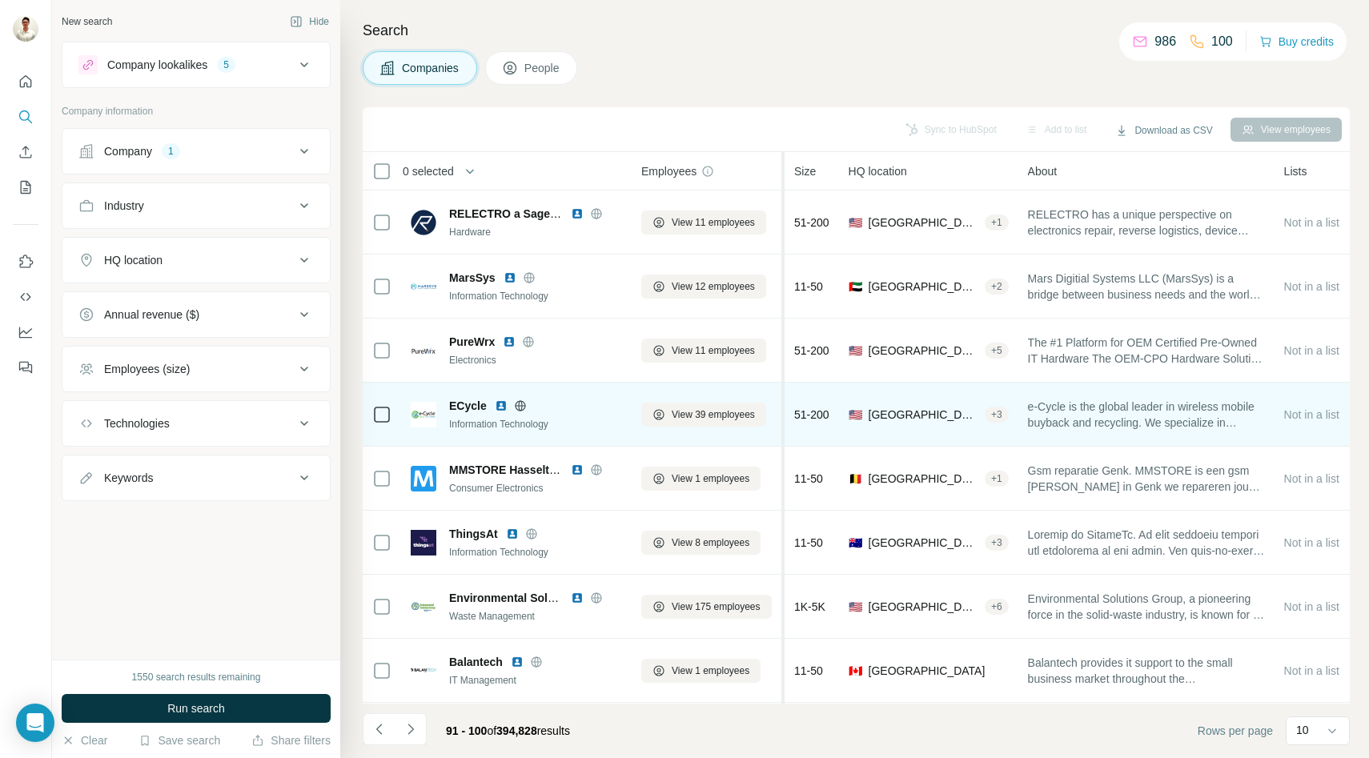
drag, startPoint x: 780, startPoint y: 389, endPoint x: 784, endPoint y: 402, distance: 13.4
click at [784, 402] on table "0 selected Companies Employees Size HQ location About Lists Annual revenue Tech…" at bounding box center [1328, 491] width 1930 height 679
